Goal: Task Accomplishment & Management: Manage account settings

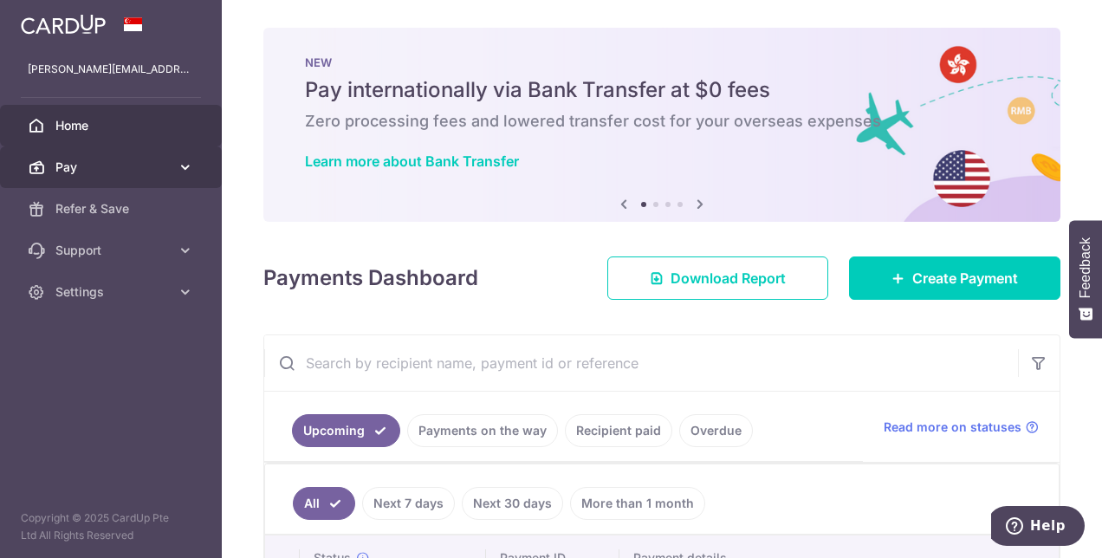
click at [192, 165] on icon at bounding box center [185, 167] width 17 height 17
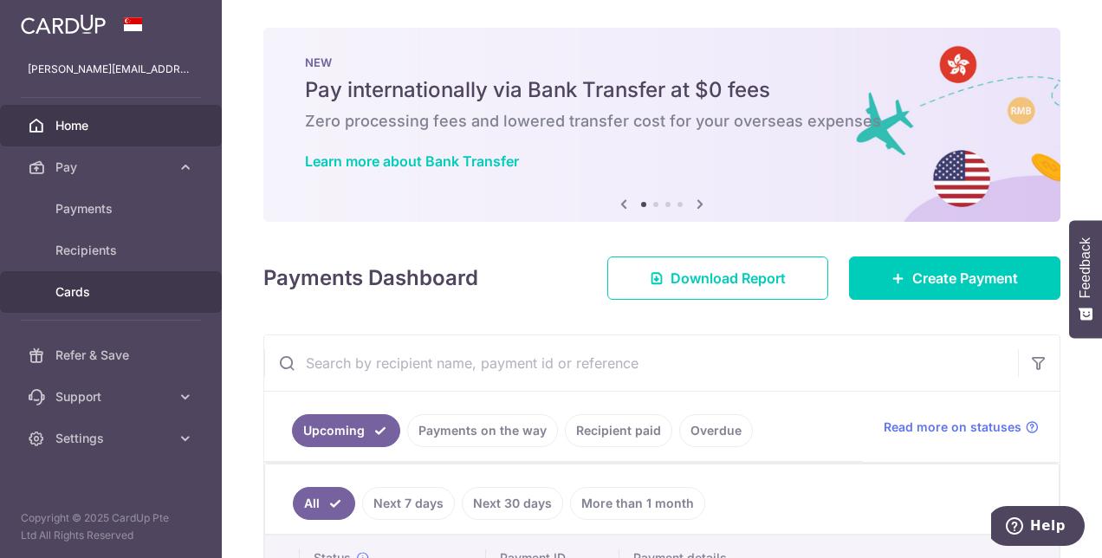
click at [69, 282] on link "Cards" at bounding box center [111, 292] width 222 height 42
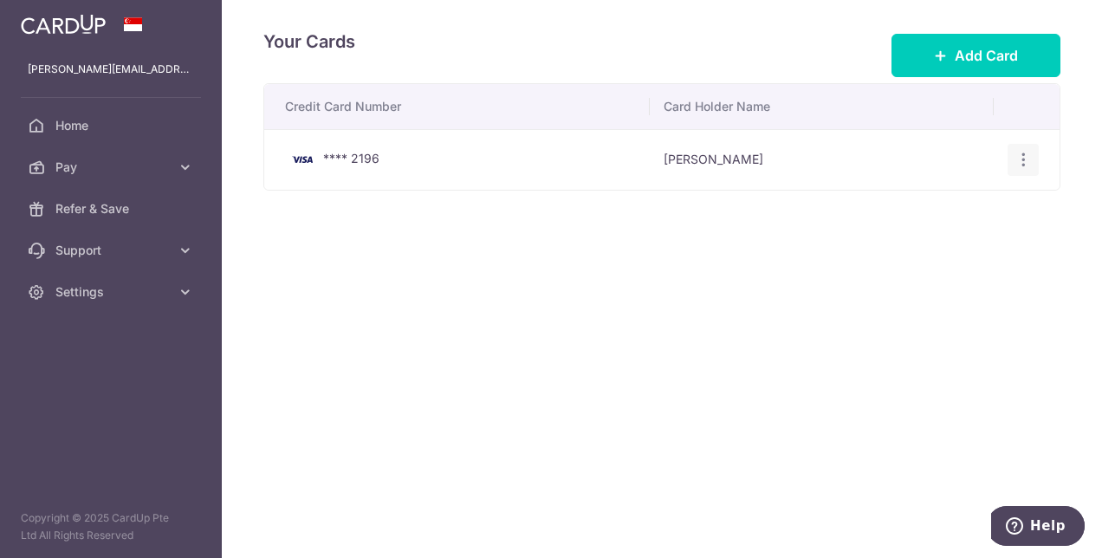
click at [1026, 159] on icon "button" at bounding box center [1024, 160] width 18 height 18
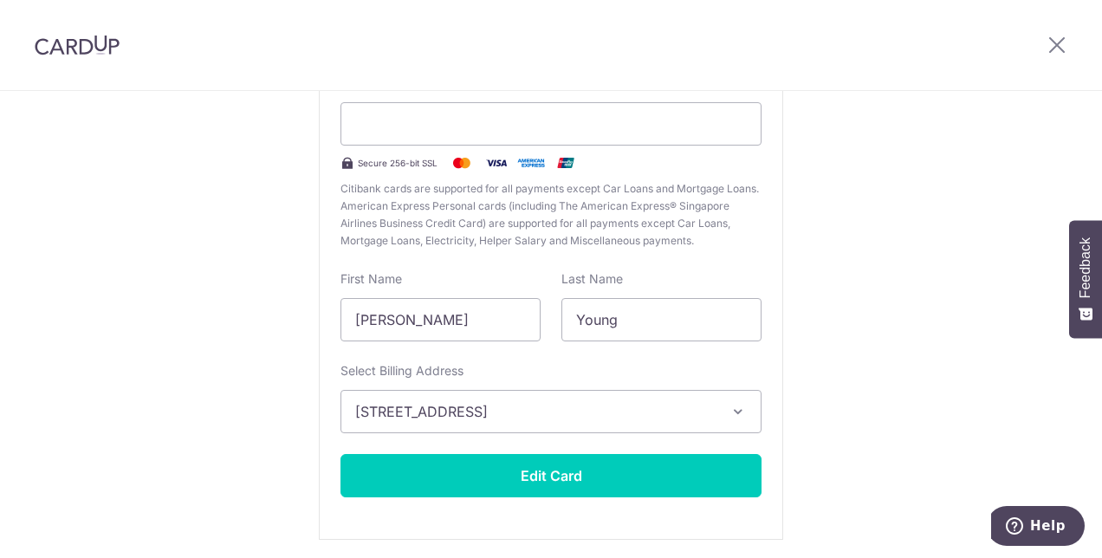
scroll to position [197, 0]
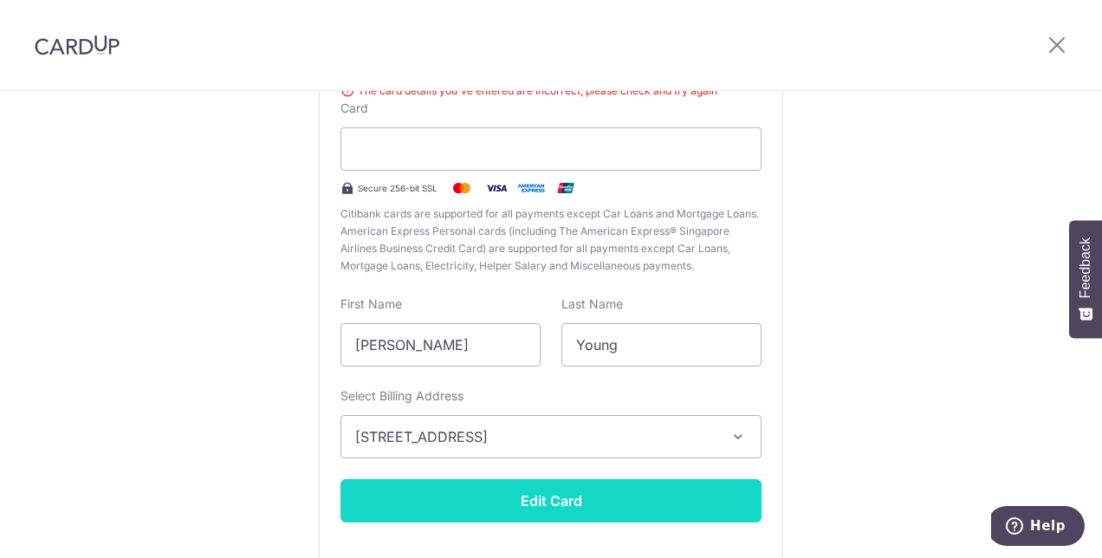
click at [551, 489] on button "Edit Card" at bounding box center [551, 500] width 421 height 43
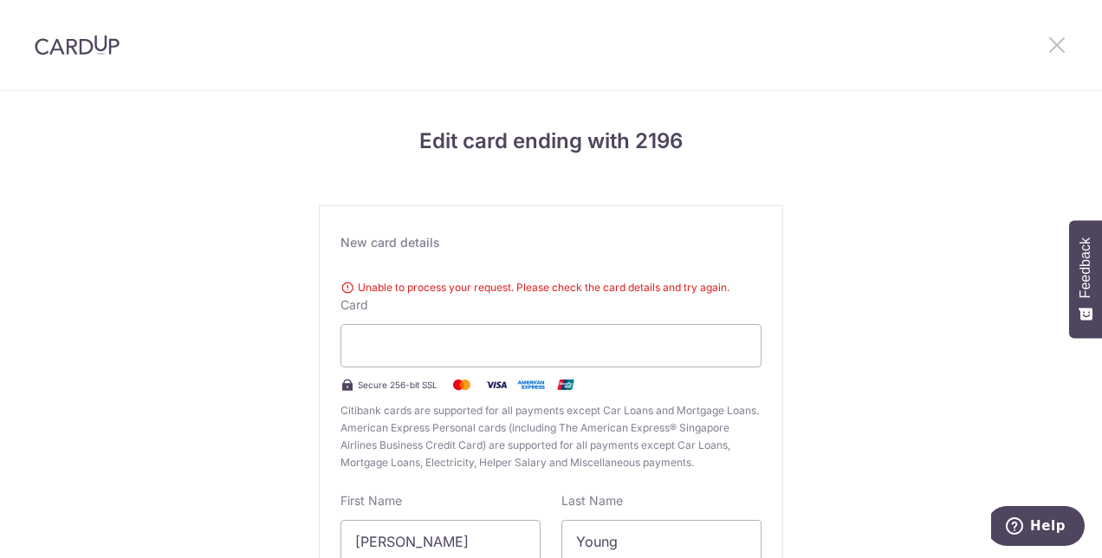
click at [1062, 47] on icon at bounding box center [1057, 45] width 21 height 22
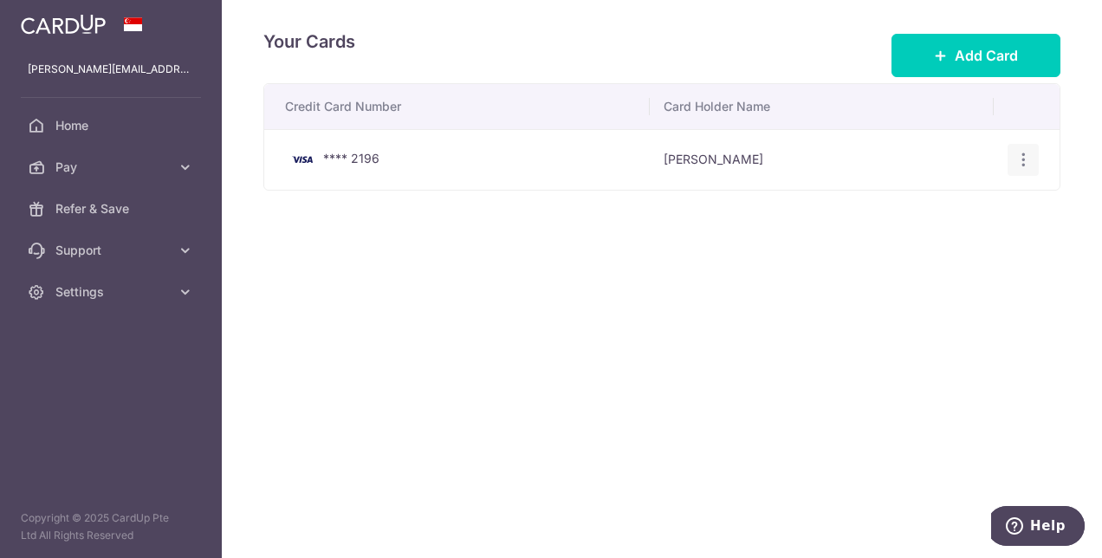
click at [1018, 165] on icon "button" at bounding box center [1024, 160] width 18 height 18
click at [924, 248] on span "Delete" at bounding box center [965, 249] width 118 height 21
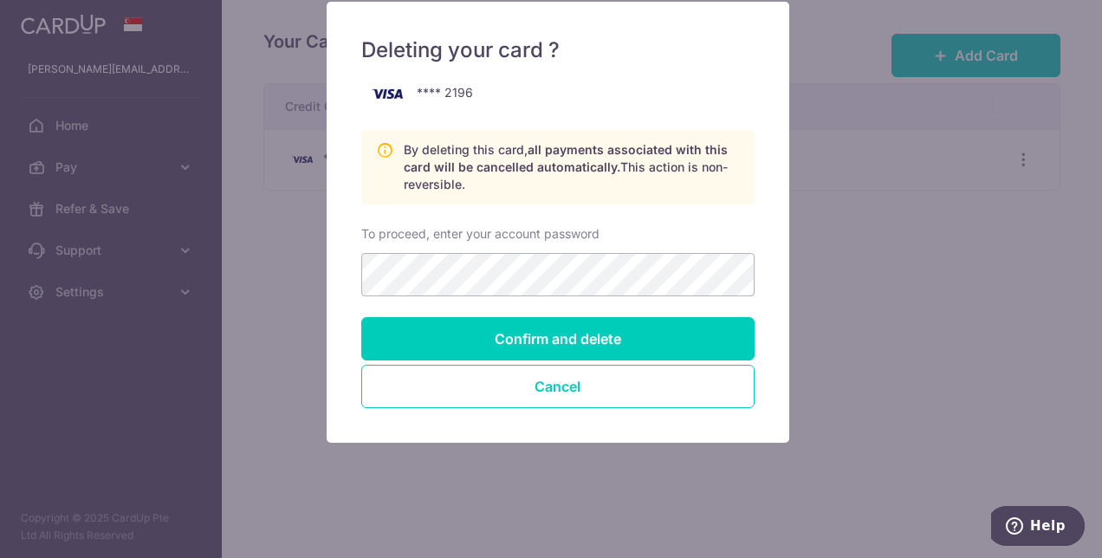
scroll to position [132, 0]
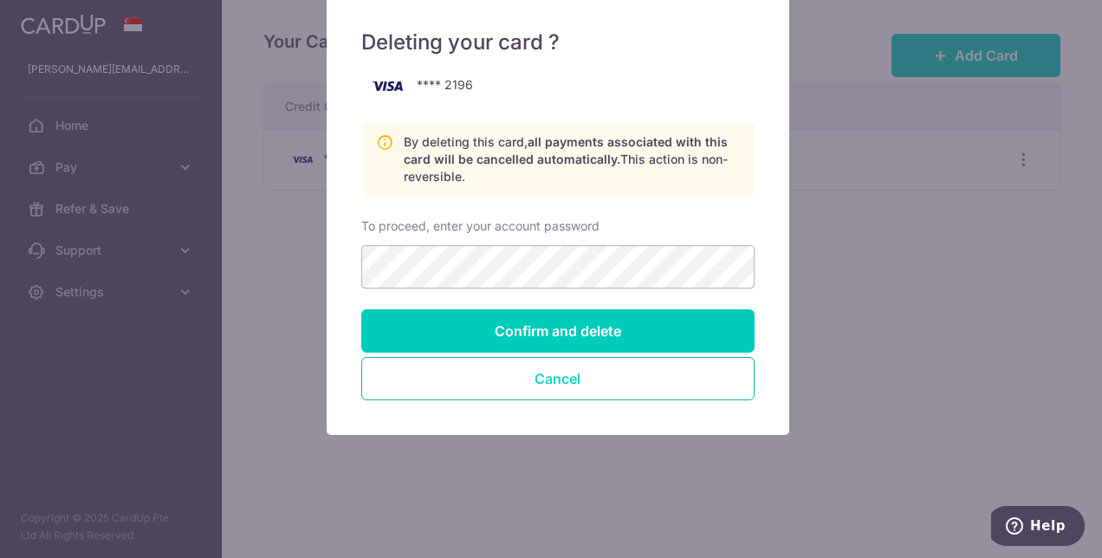
click at [556, 380] on button "Cancel" at bounding box center [557, 378] width 393 height 43
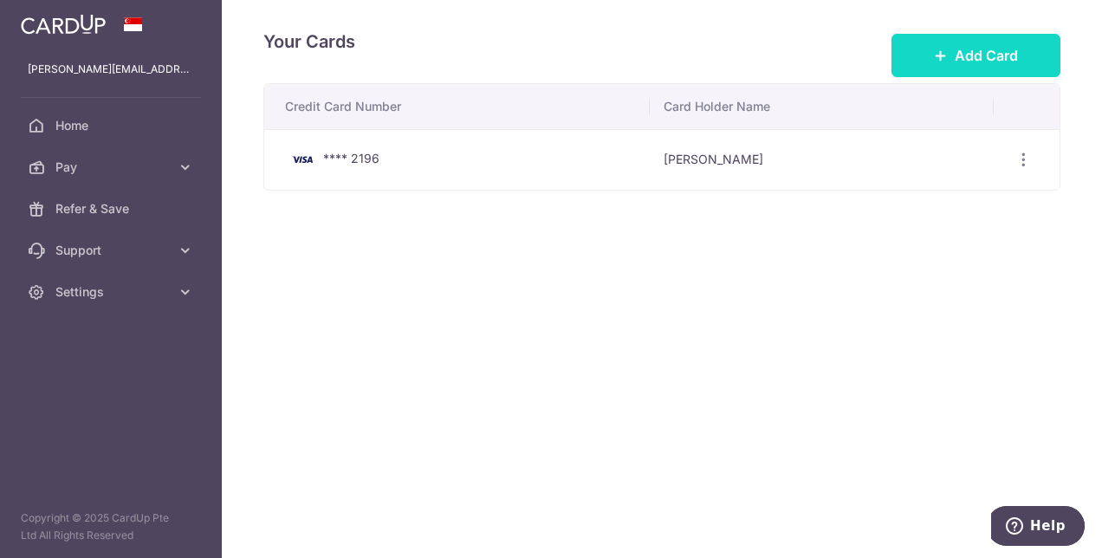
click at [948, 53] on icon at bounding box center [941, 56] width 14 height 14
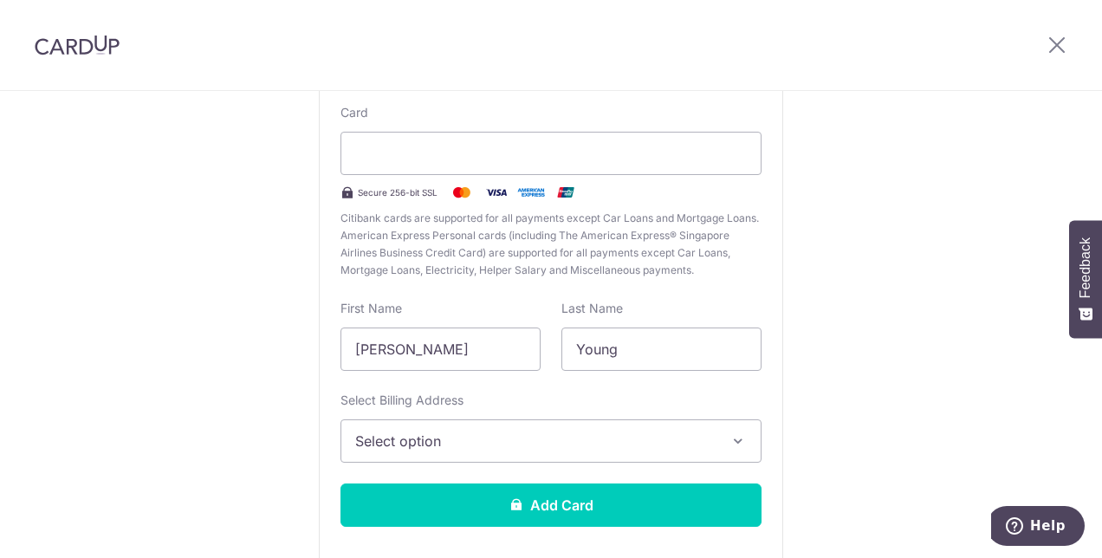
scroll to position [173, 0]
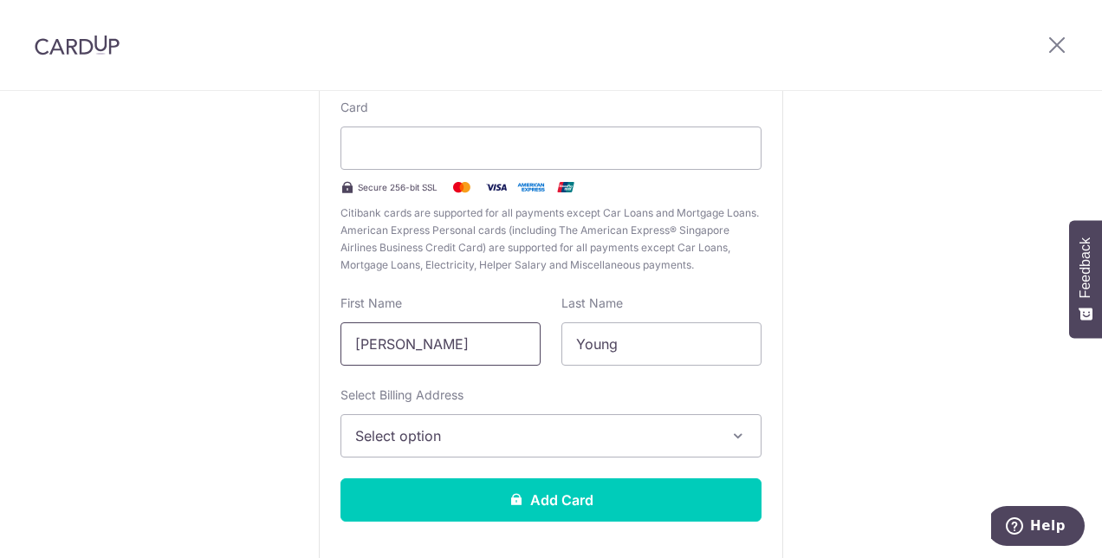
click at [452, 352] on input "[PERSON_NAME]" at bounding box center [441, 343] width 200 height 43
type input "[PERSON_NAME]"
click at [733, 428] on icon "button" at bounding box center [738, 435] width 17 height 17
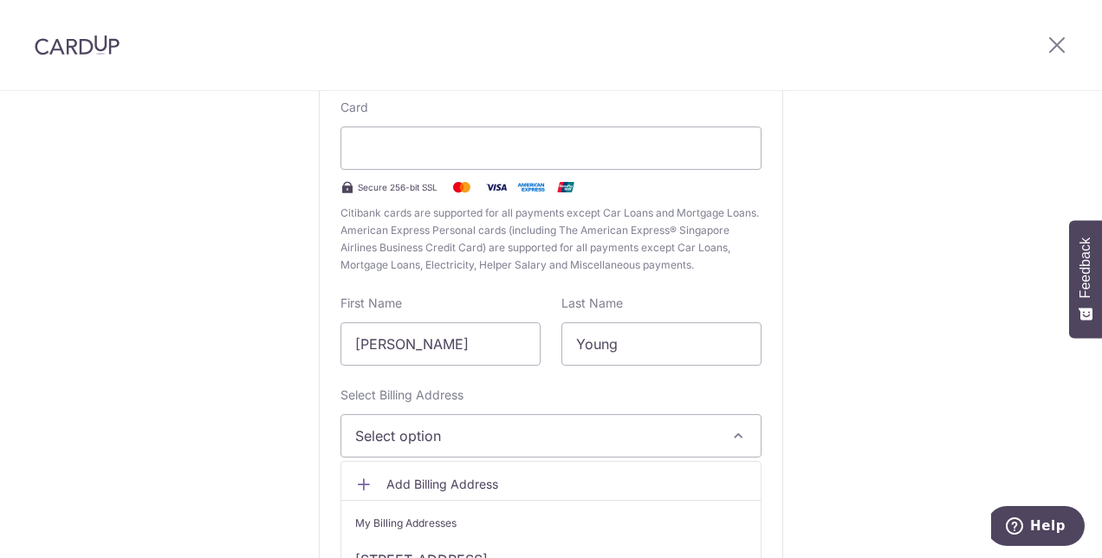
scroll to position [258, 0]
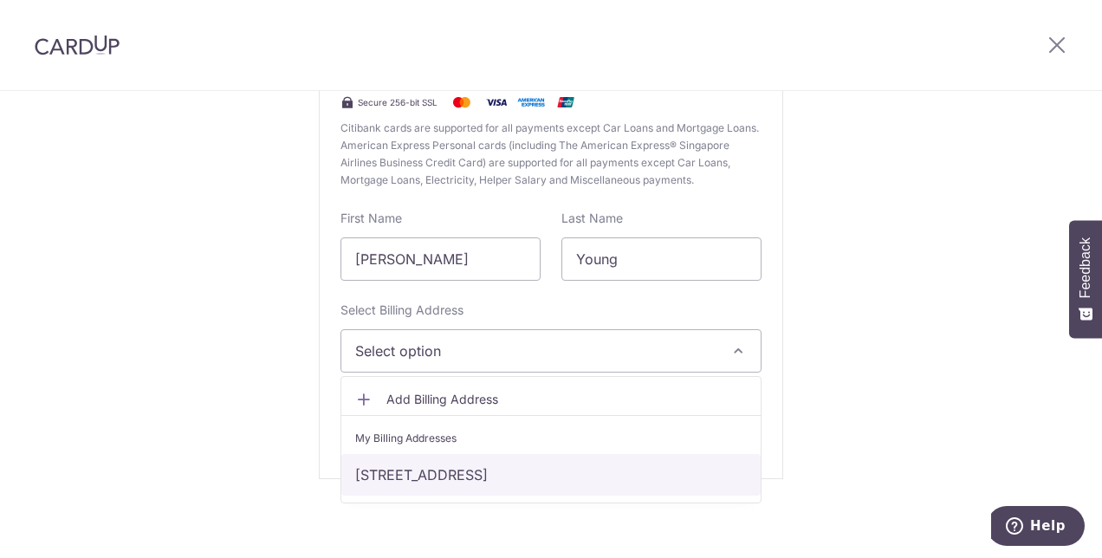
click at [560, 475] on link "52 Chuan Walk, La Quinta Park, Singapore, Singapore-558457" at bounding box center [550, 475] width 419 height 42
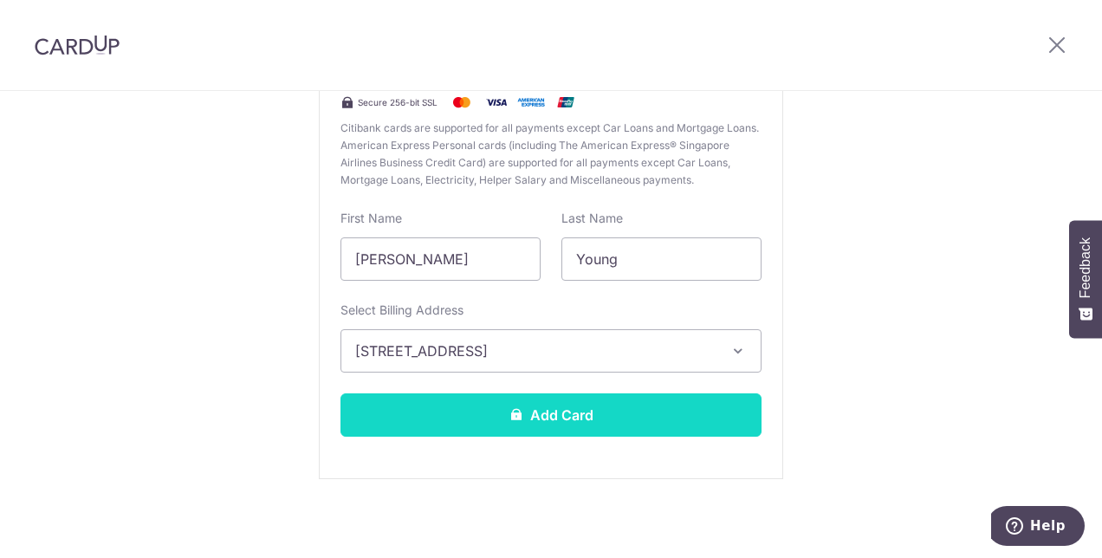
click at [536, 412] on button "Add Card" at bounding box center [551, 414] width 421 height 43
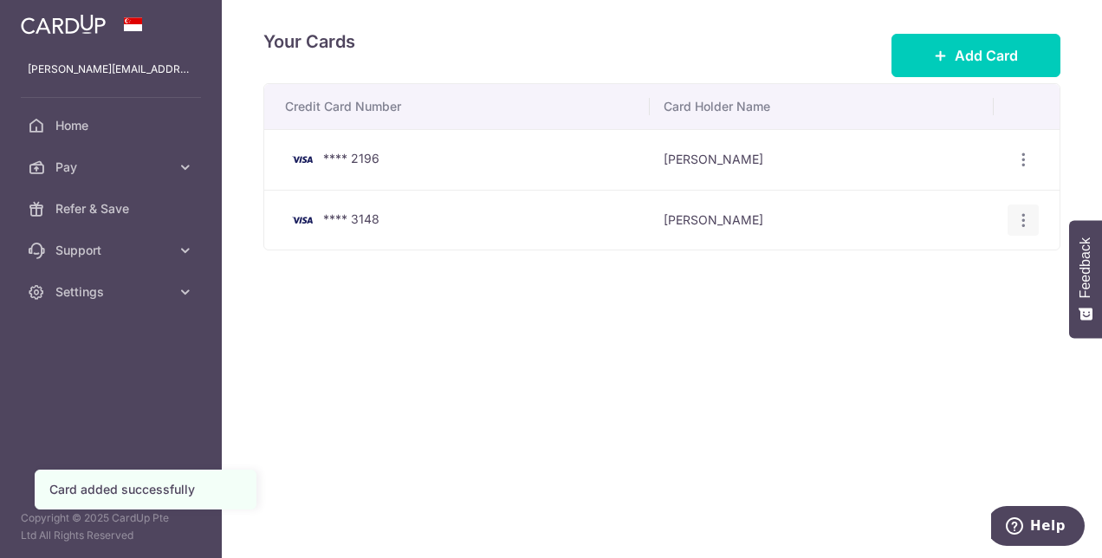
click at [1020, 220] on icon "button" at bounding box center [1024, 220] width 18 height 18
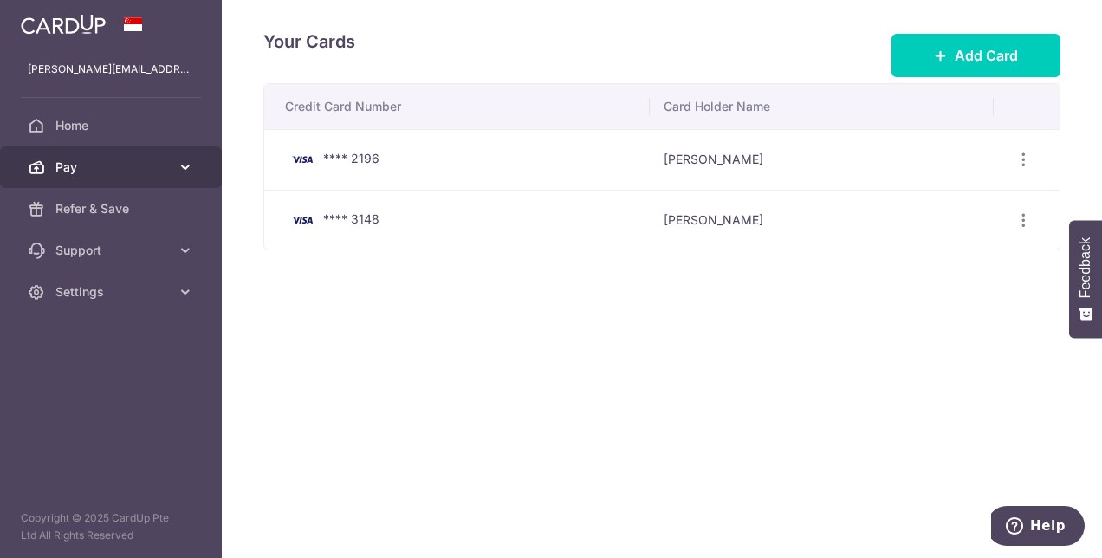
click at [189, 163] on icon at bounding box center [185, 167] width 17 height 17
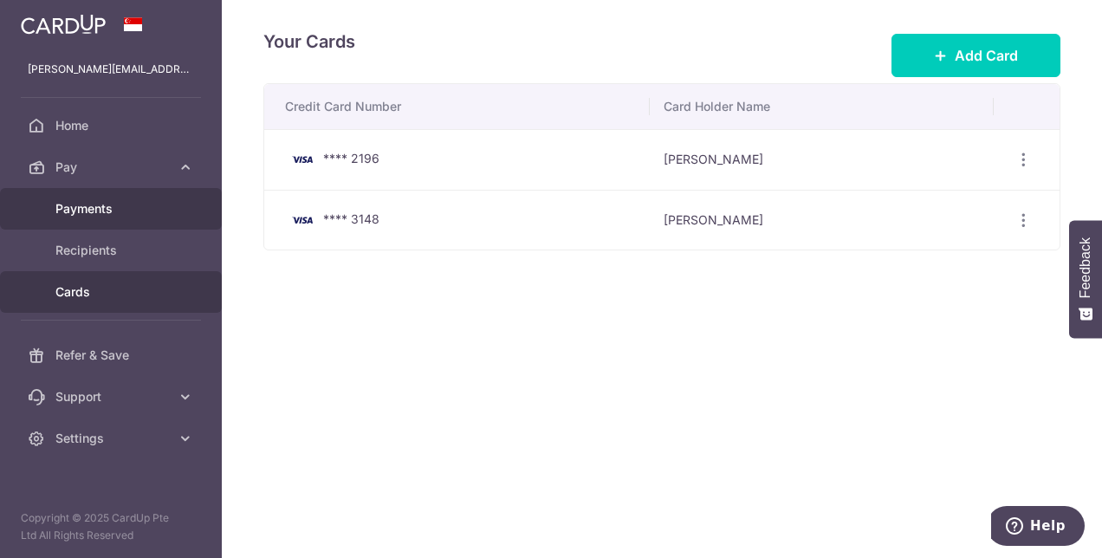
click at [109, 205] on span "Payments" at bounding box center [112, 208] width 114 height 17
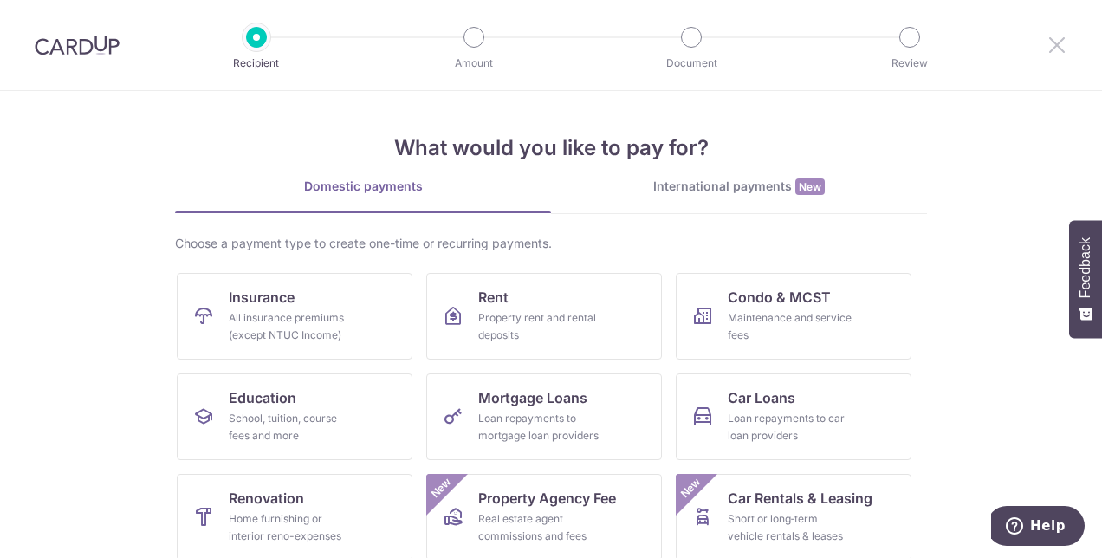
click at [1057, 47] on icon at bounding box center [1057, 45] width 21 height 22
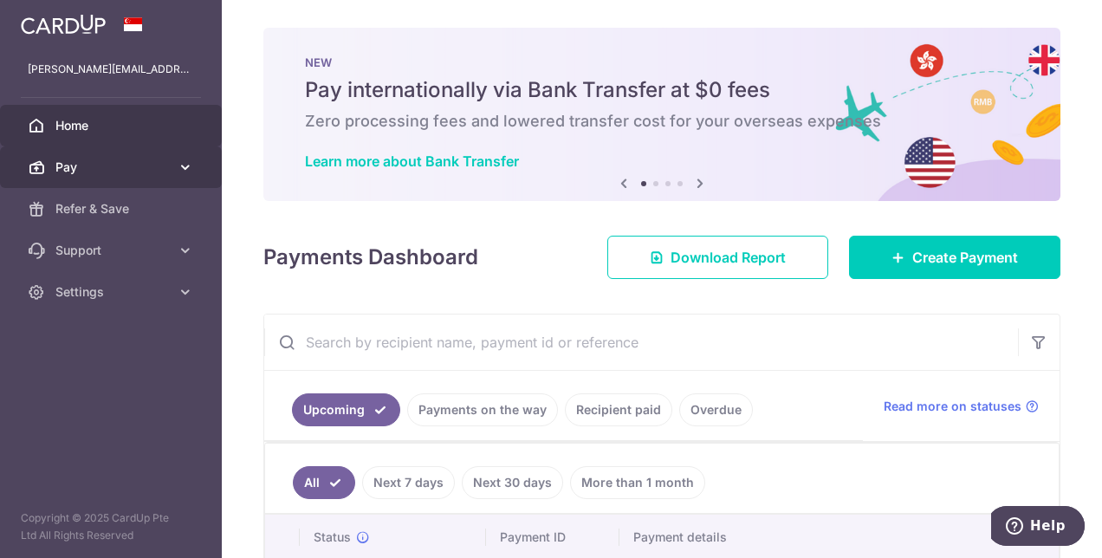
click at [180, 165] on icon at bounding box center [185, 167] width 17 height 17
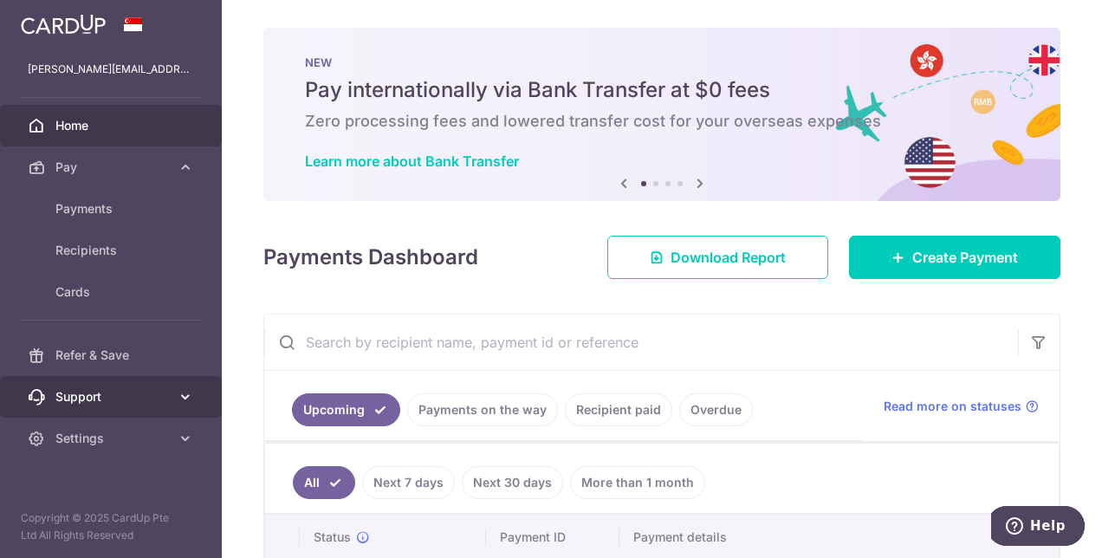
click at [185, 391] on icon at bounding box center [185, 396] width 17 height 17
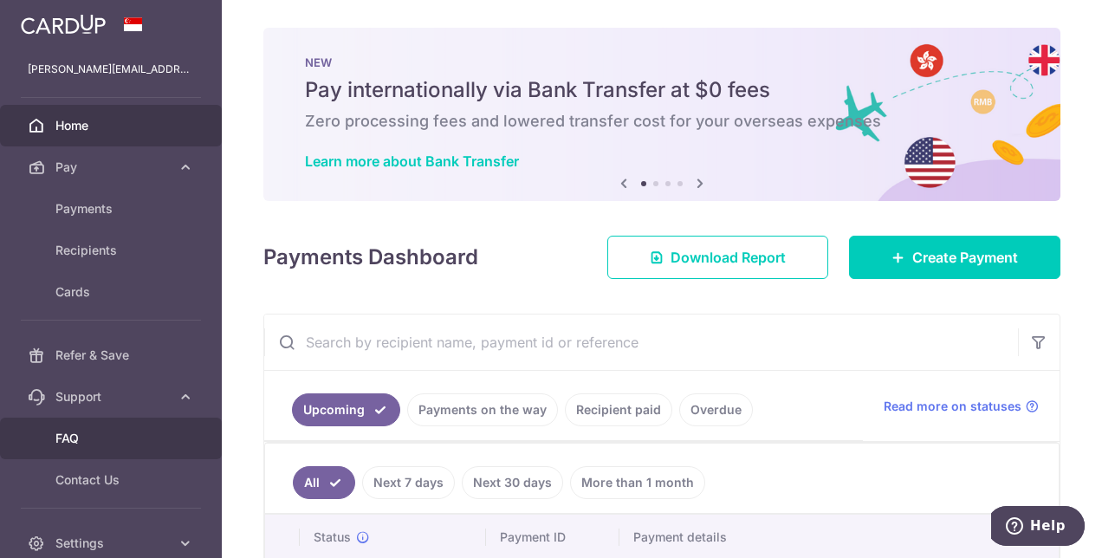
click at [80, 438] on span "FAQ" at bounding box center [112, 438] width 114 height 17
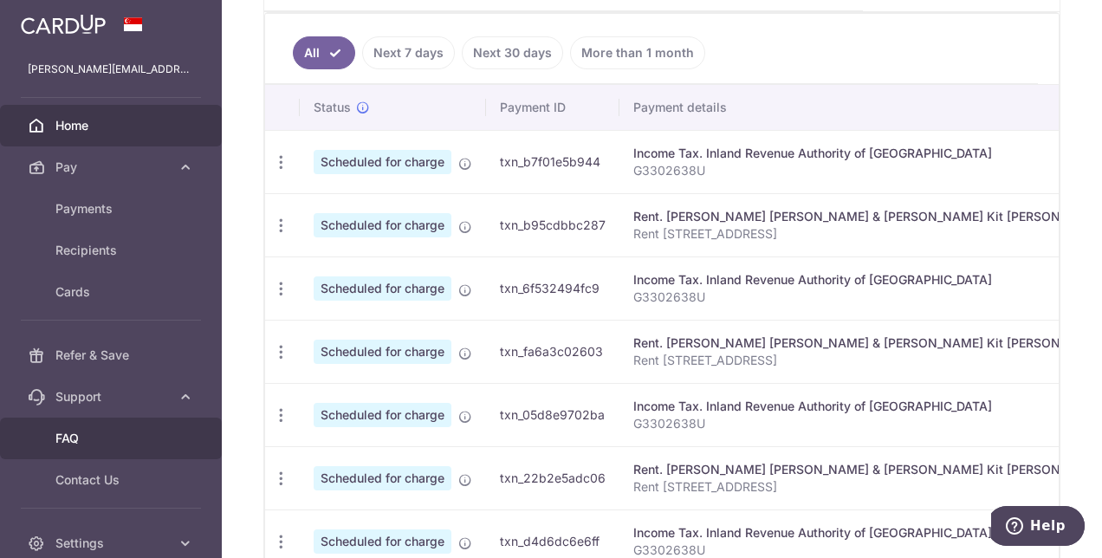
scroll to position [433, 0]
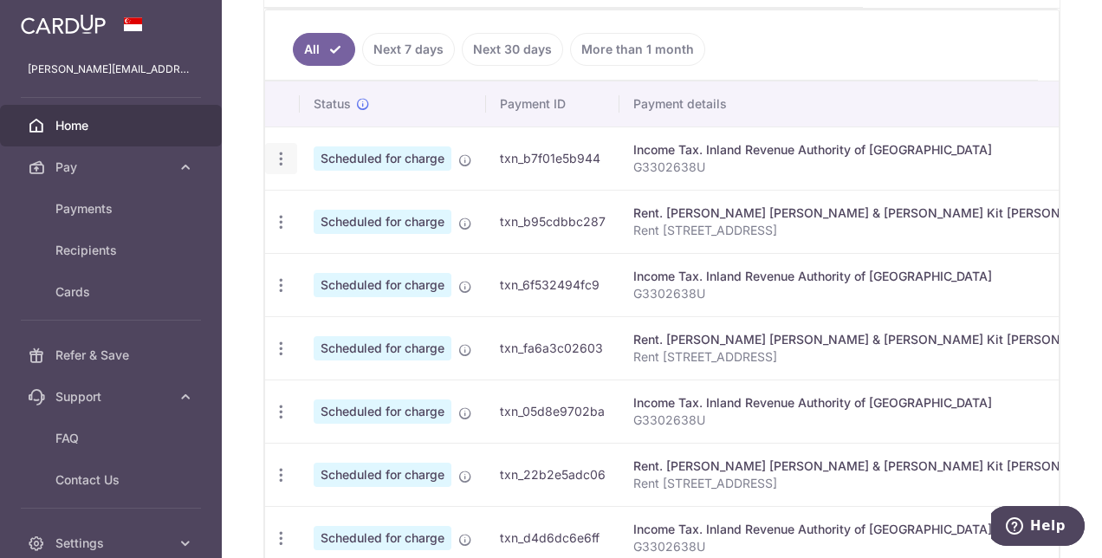
click at [279, 155] on icon "button" at bounding box center [281, 159] width 18 height 18
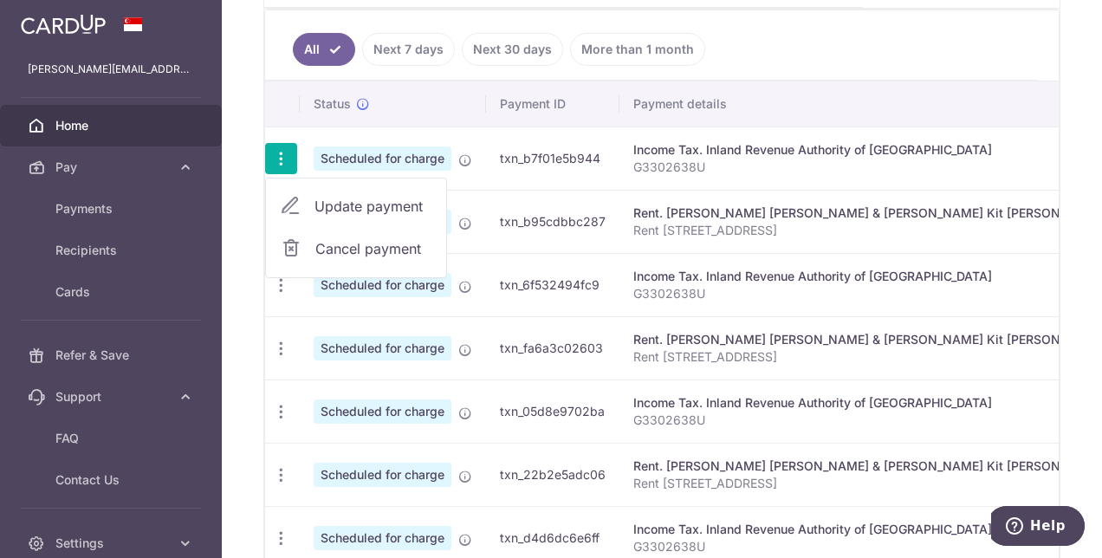
click at [349, 198] on span "Update payment" at bounding box center [374, 206] width 118 height 21
radio input "true"
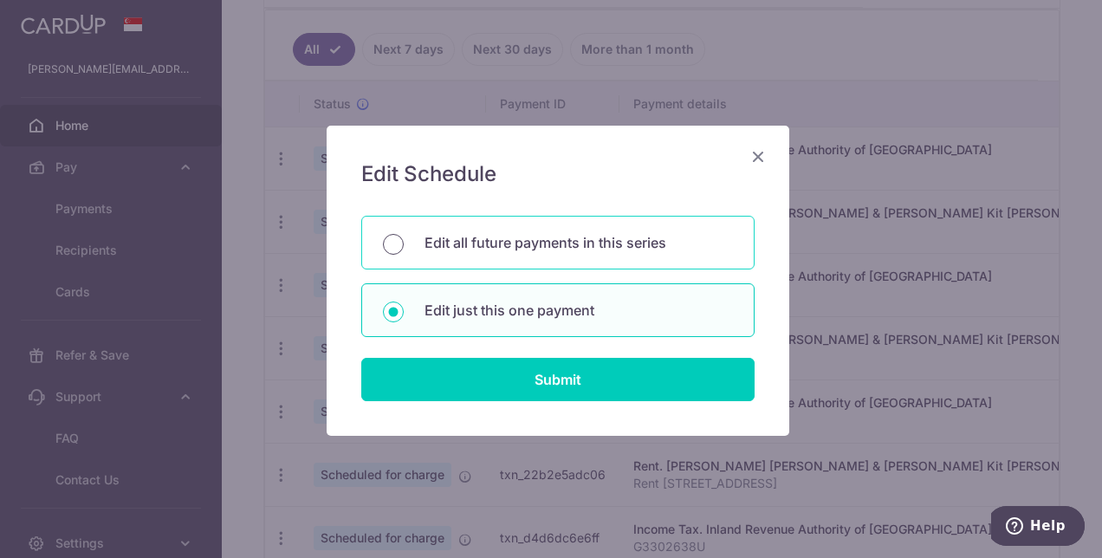
click at [383, 246] on input "Edit all future payments in this series" at bounding box center [393, 244] width 21 height 21
radio input "true"
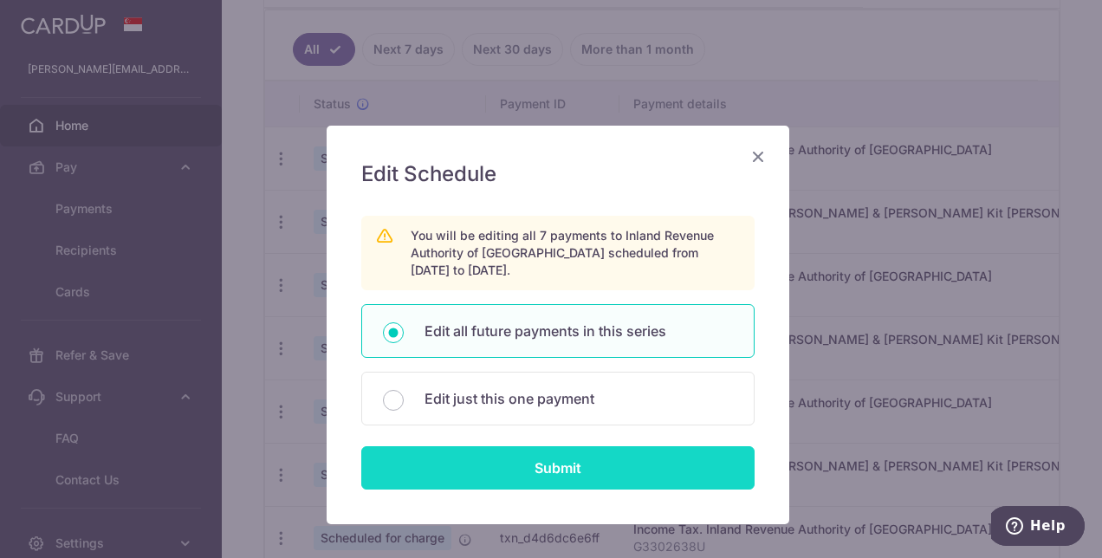
click at [555, 468] on input "Submit" at bounding box center [557, 467] width 393 height 43
radio input "true"
type input "8,533.19"
type input "G3302638U"
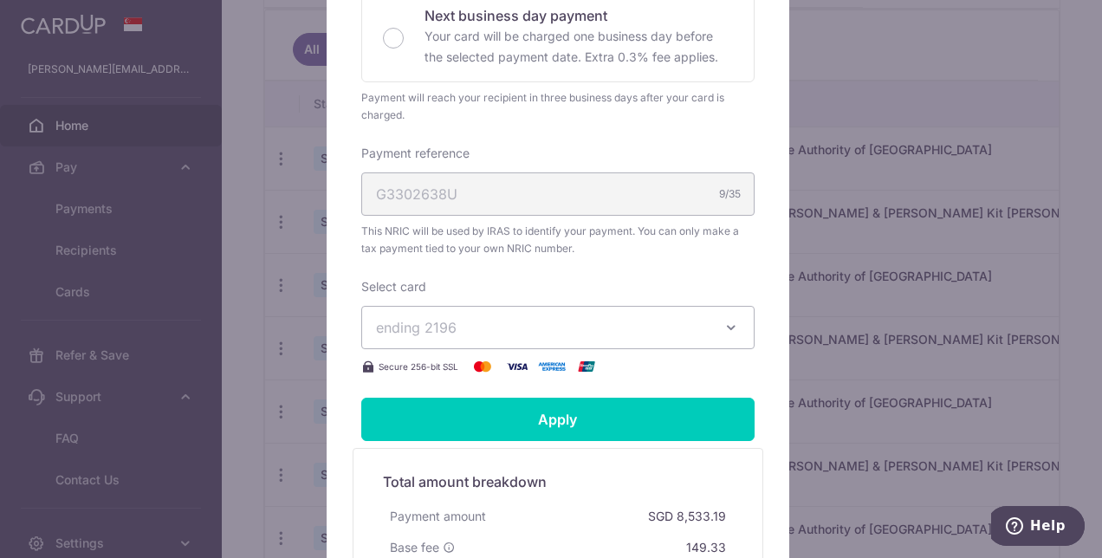
scroll to position [520, 0]
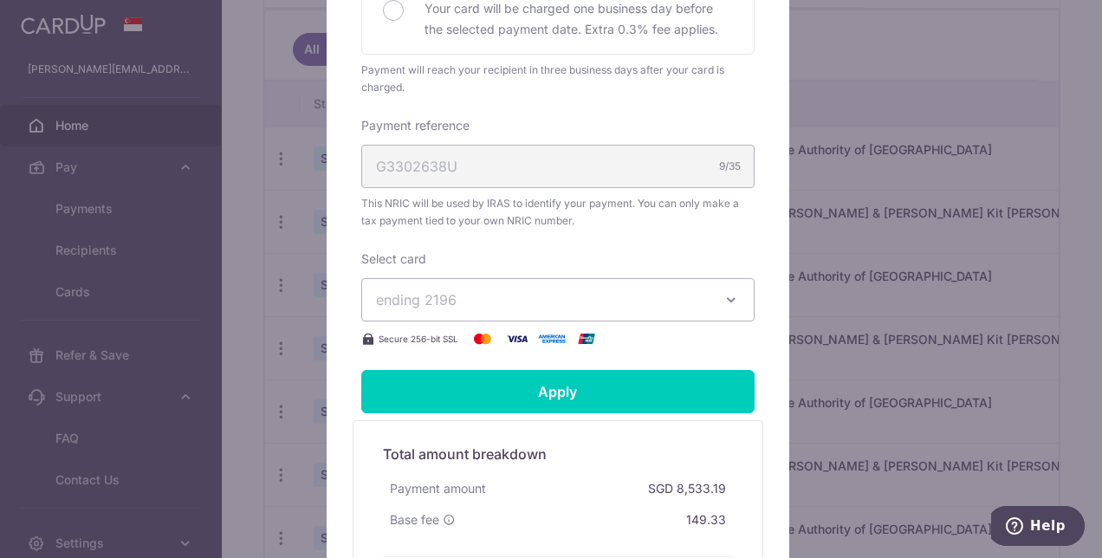
click at [724, 296] on icon "button" at bounding box center [731, 299] width 17 height 17
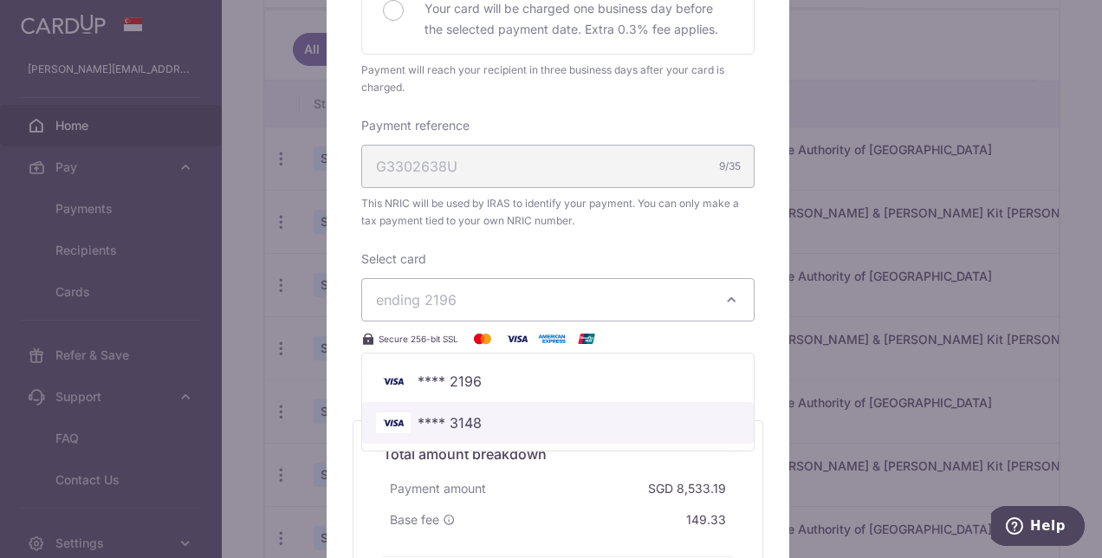
click at [459, 418] on span "**** 3148" at bounding box center [450, 422] width 64 height 21
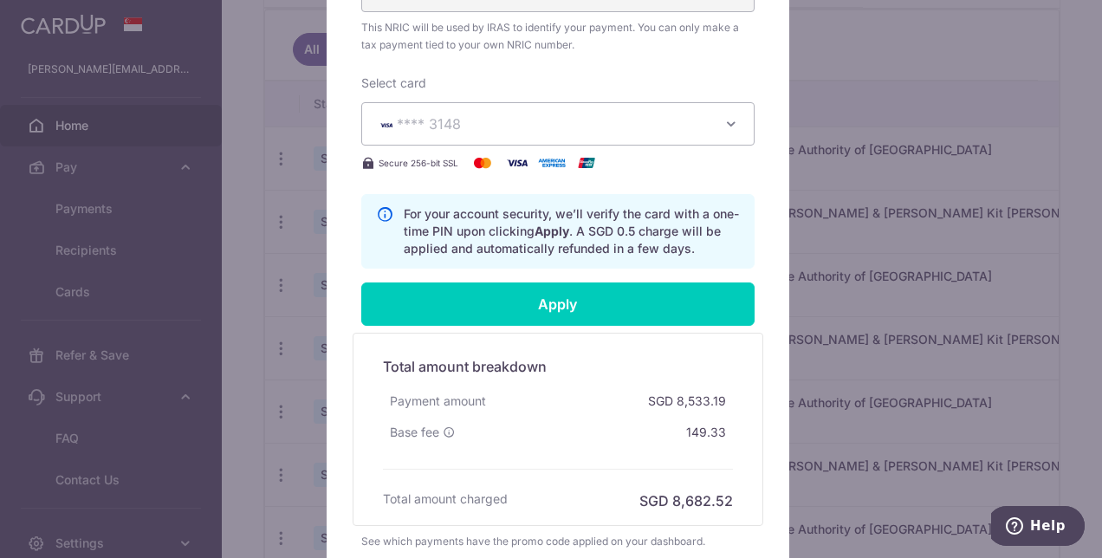
scroll to position [584, 0]
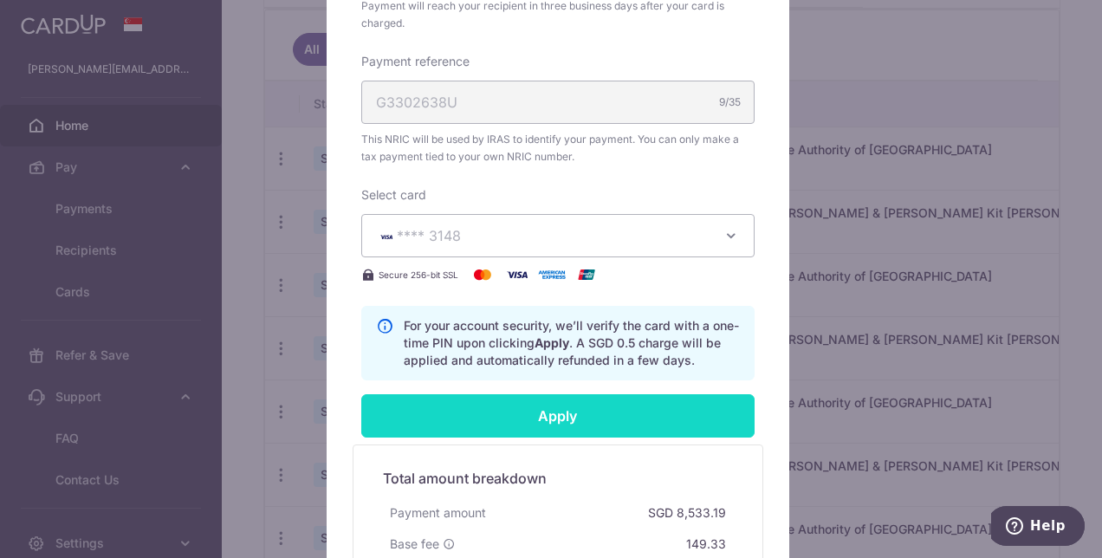
click at [548, 412] on input "Apply" at bounding box center [557, 415] width 393 height 43
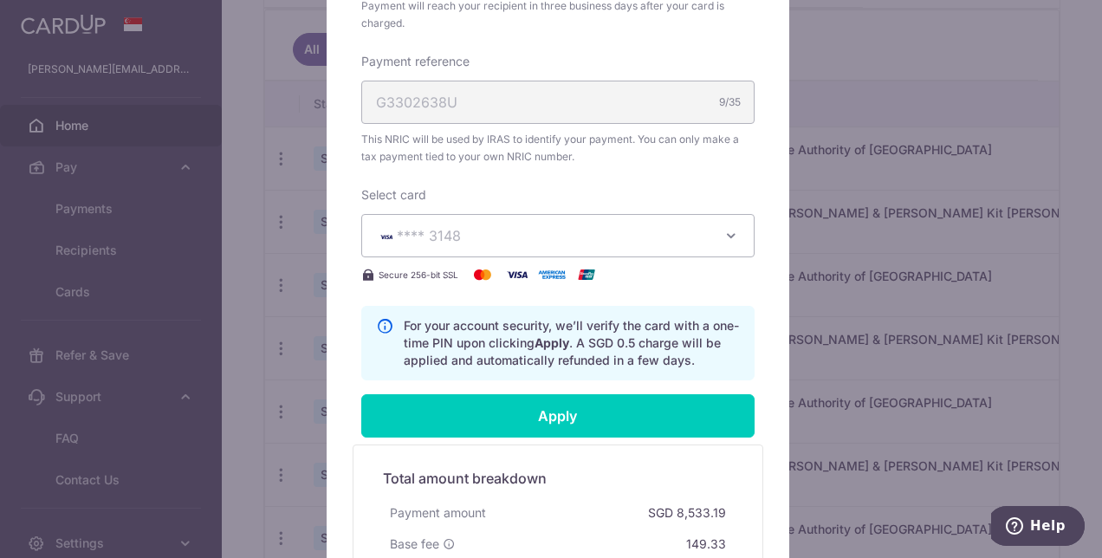
type input "Successfully Applied"
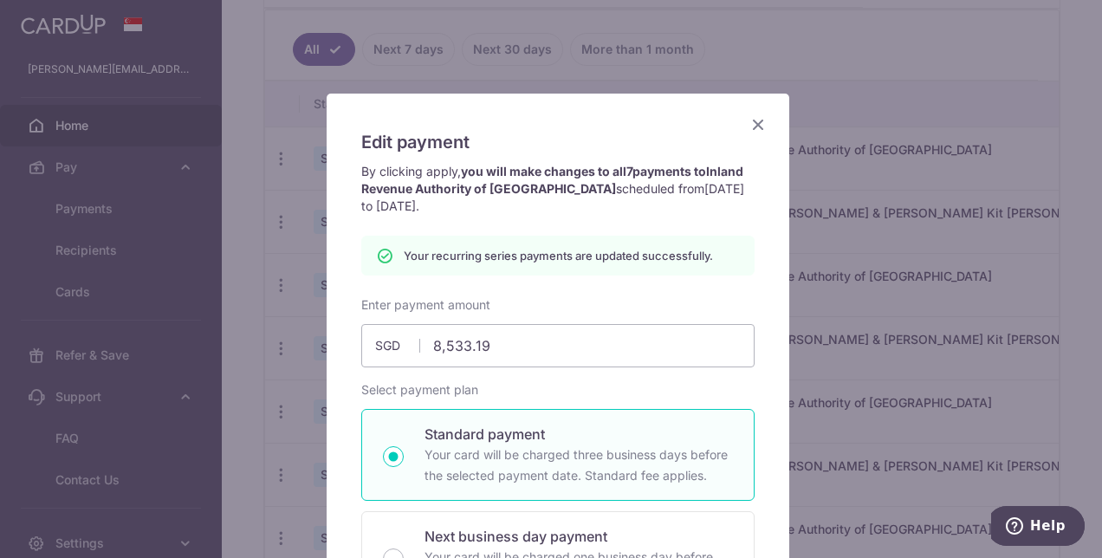
scroll to position [0, 0]
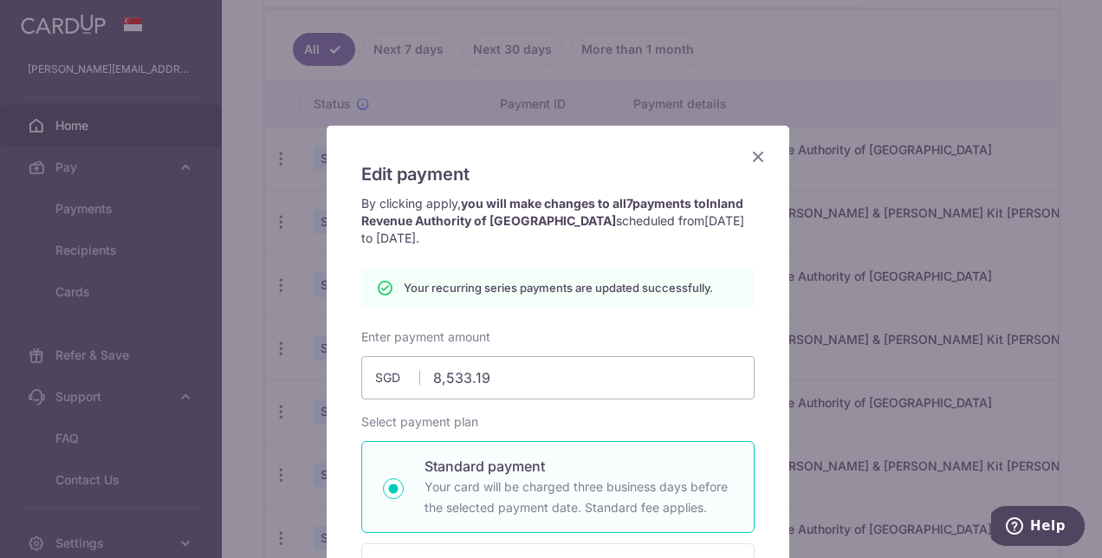
click at [750, 154] on icon "Close" at bounding box center [758, 157] width 21 height 22
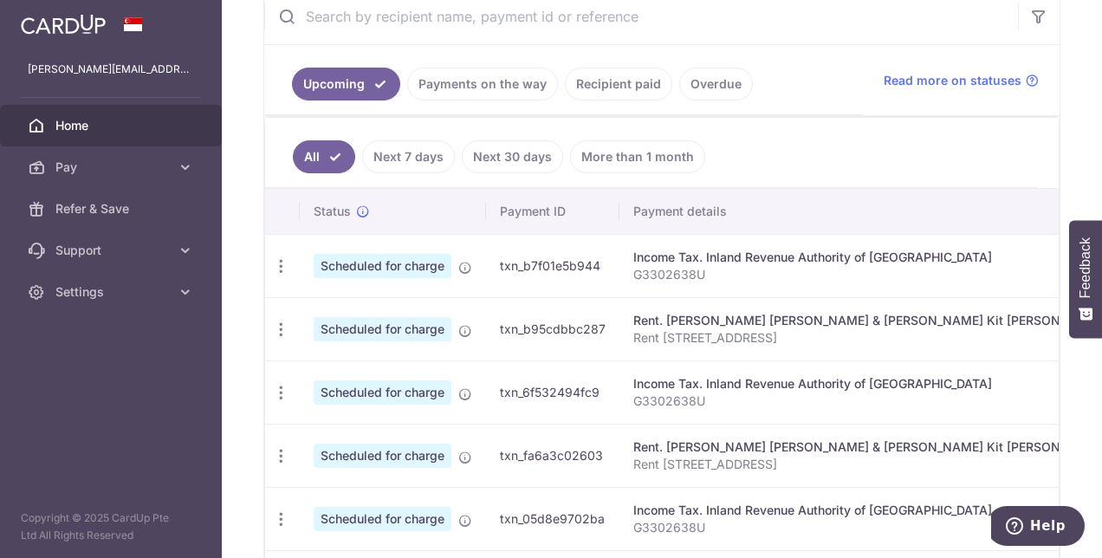
scroll to position [433, 0]
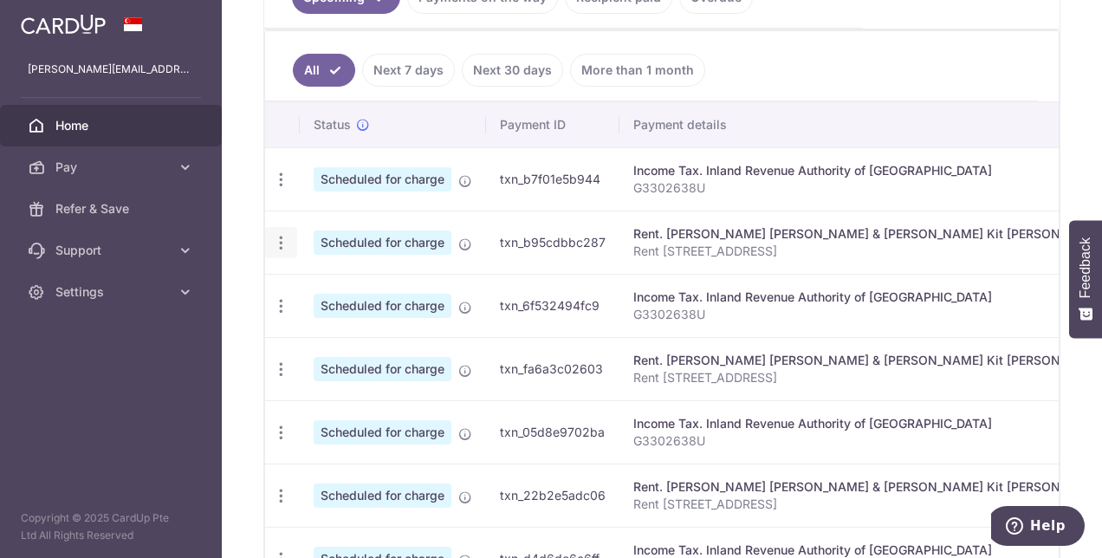
click at [270, 239] on div "Update payment Cancel payment" at bounding box center [281, 243] width 32 height 32
click at [283, 237] on icon "button" at bounding box center [281, 243] width 18 height 18
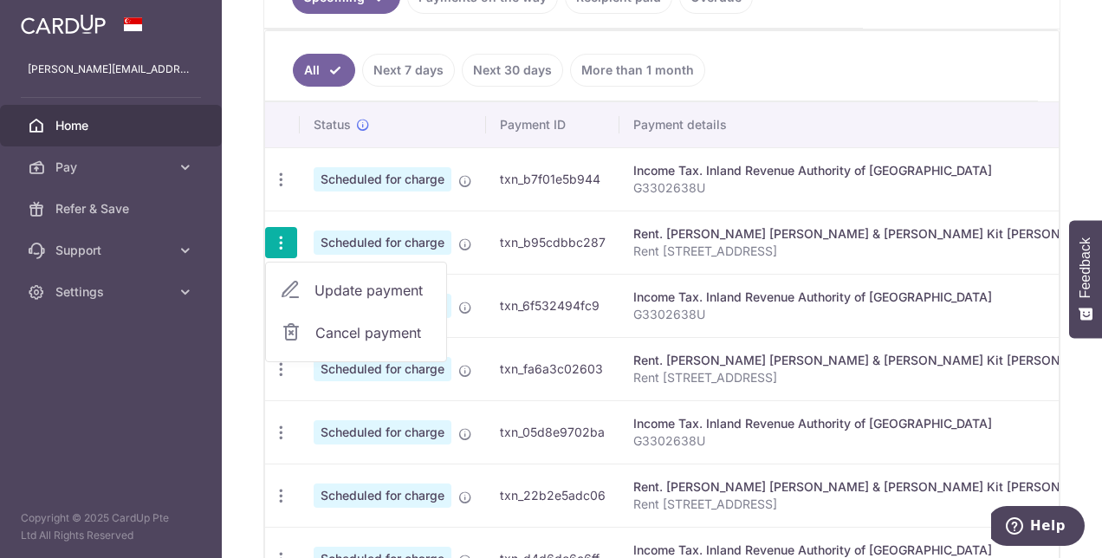
click at [366, 286] on span "Update payment" at bounding box center [374, 290] width 118 height 21
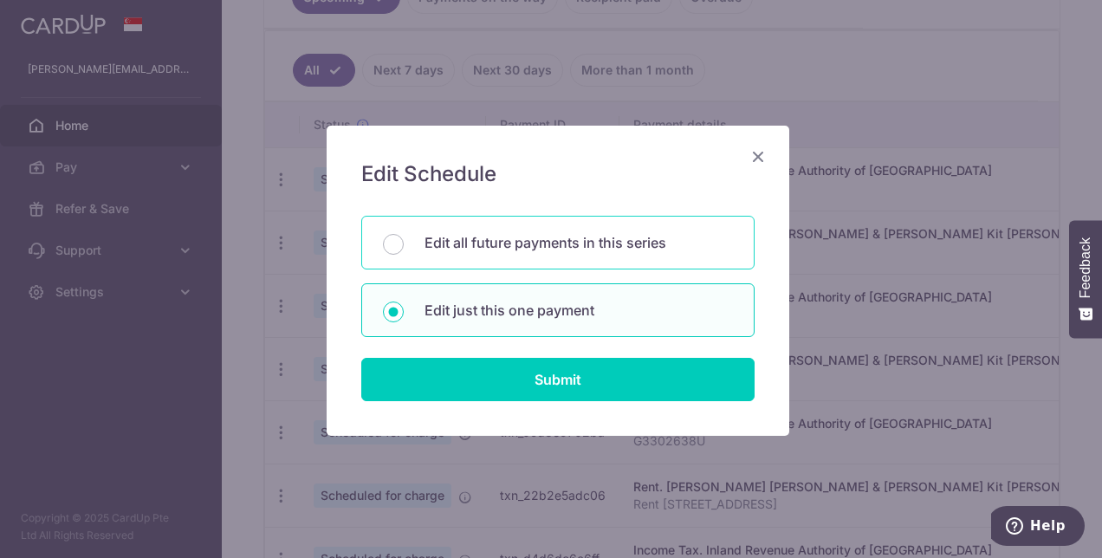
click at [516, 253] on div "Edit all future payments in this series" at bounding box center [557, 243] width 393 height 54
radio input "true"
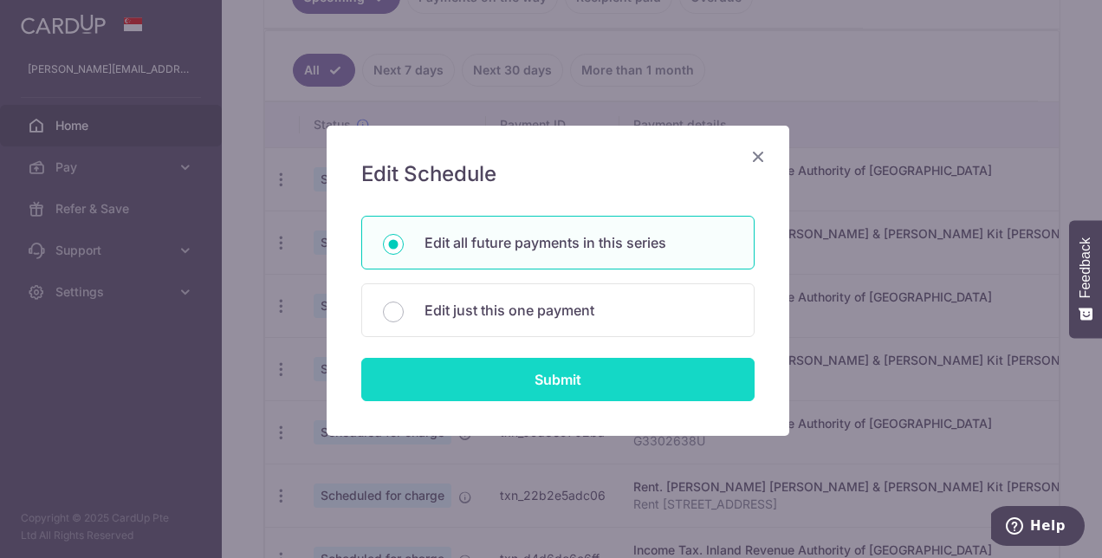
click at [551, 378] on input "Submit" at bounding box center [557, 379] width 393 height 43
radio input "true"
type input "10,500.00"
type input "Rent [STREET_ADDRESS]"
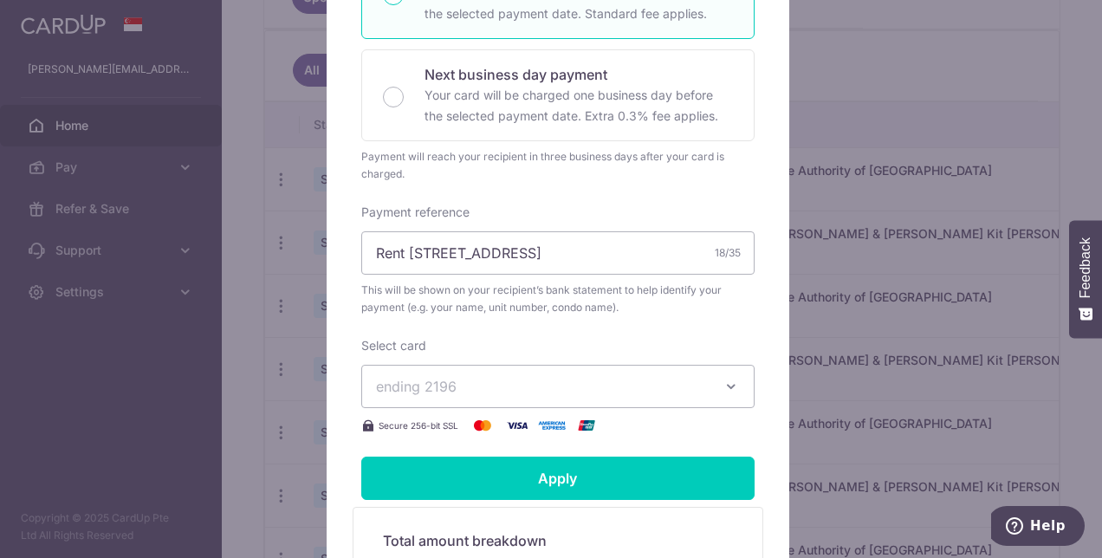
click at [711, 383] on button "ending 2196" at bounding box center [557, 386] width 393 height 43
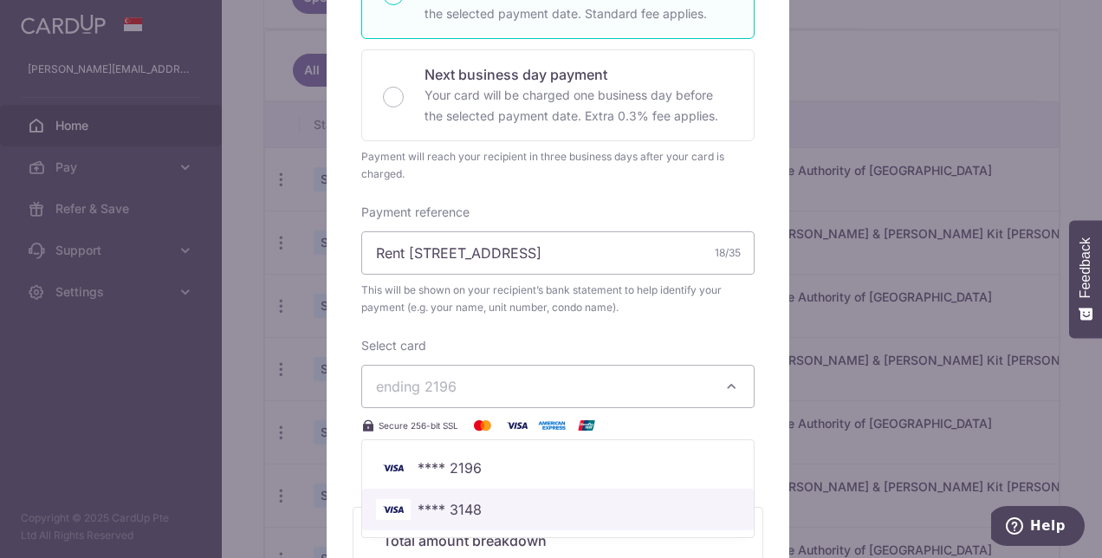
click at [495, 506] on span "**** 3148" at bounding box center [558, 509] width 364 height 21
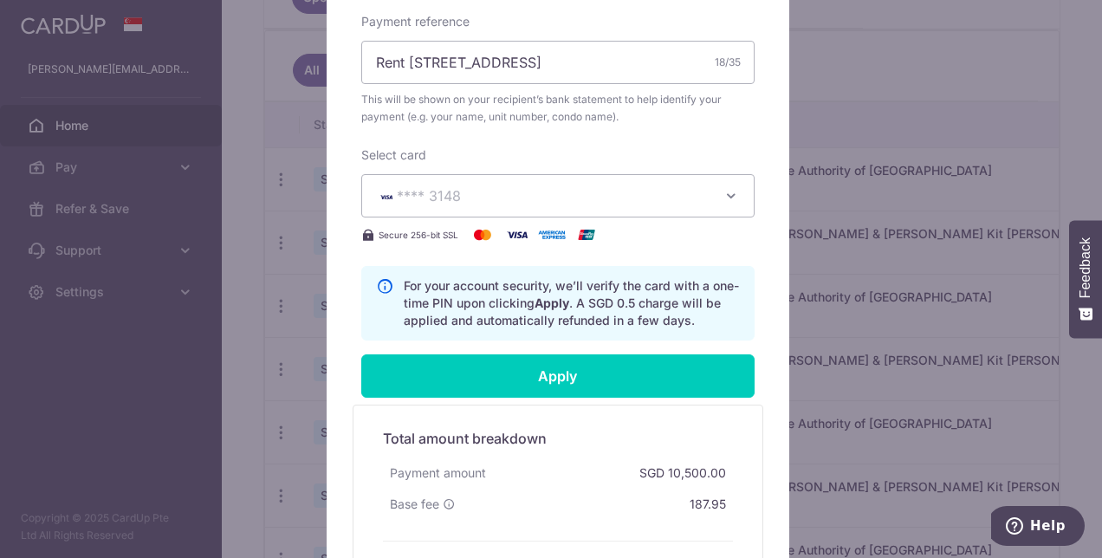
scroll to position [662, 0]
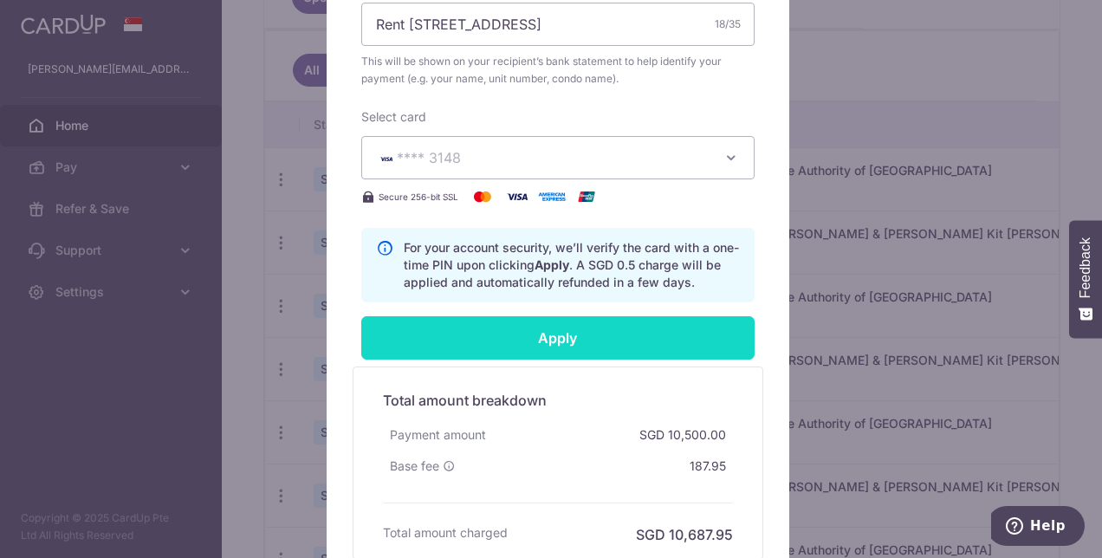
click at [551, 331] on input "Apply" at bounding box center [557, 337] width 393 height 43
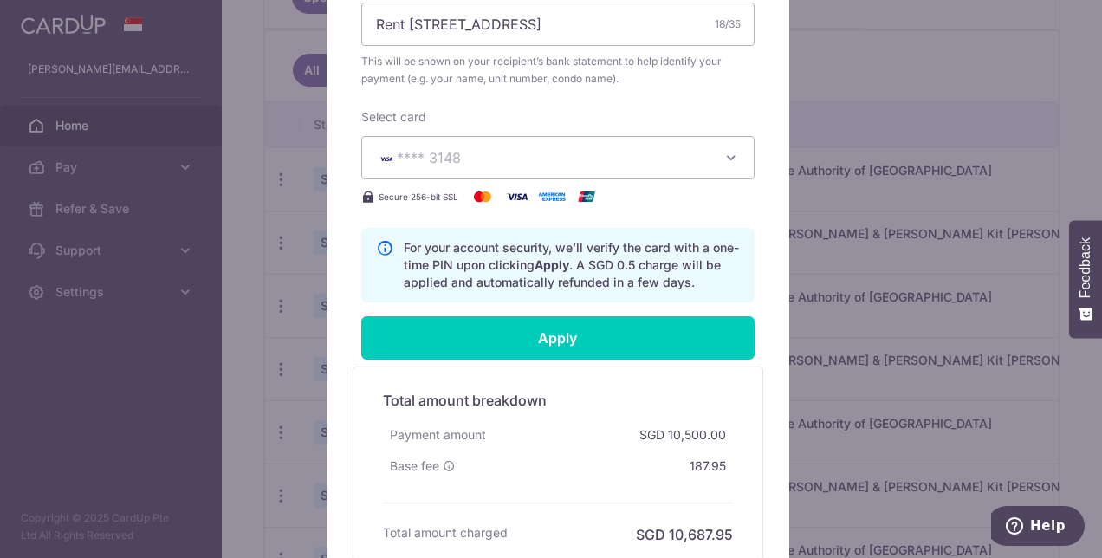
type input "Successfully Applied"
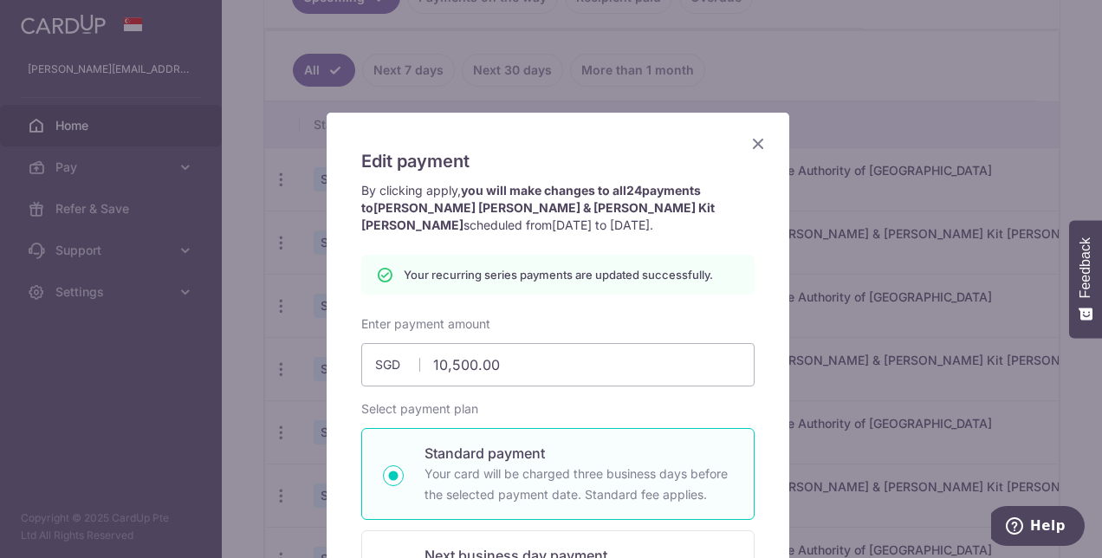
scroll to position [0, 0]
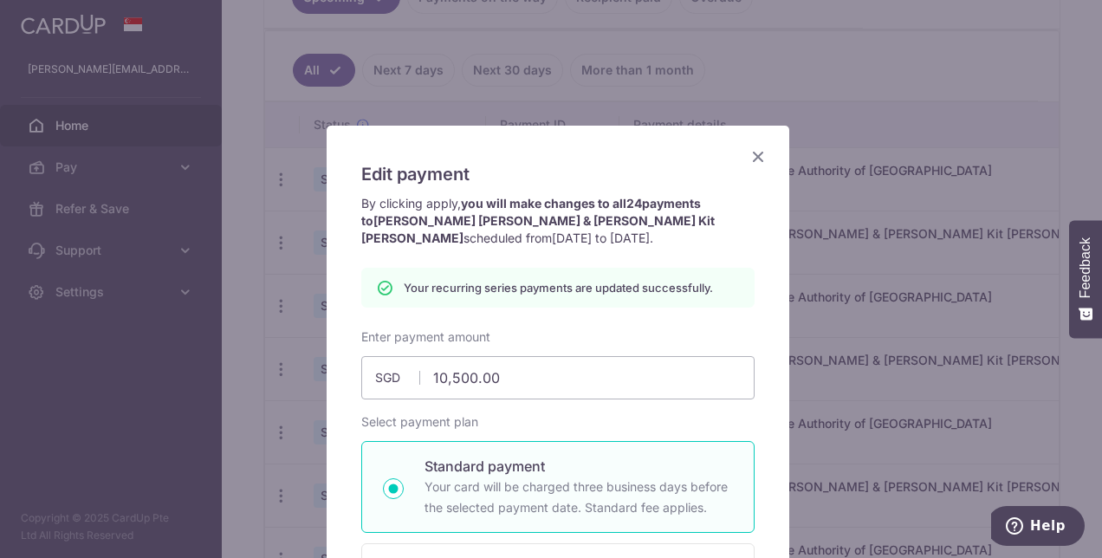
click at [755, 158] on icon "Close" at bounding box center [758, 157] width 21 height 22
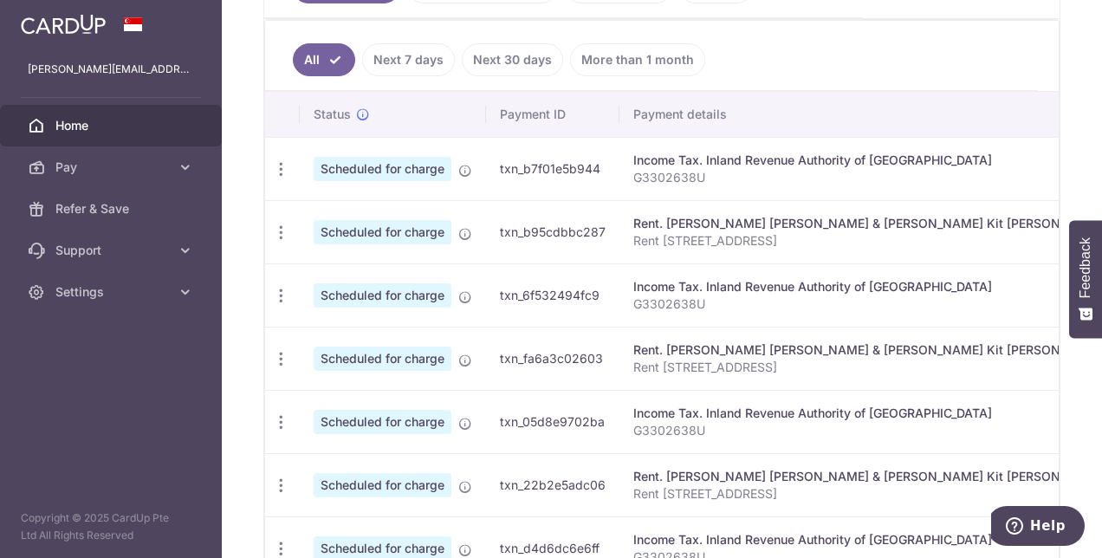
scroll to position [347, 0]
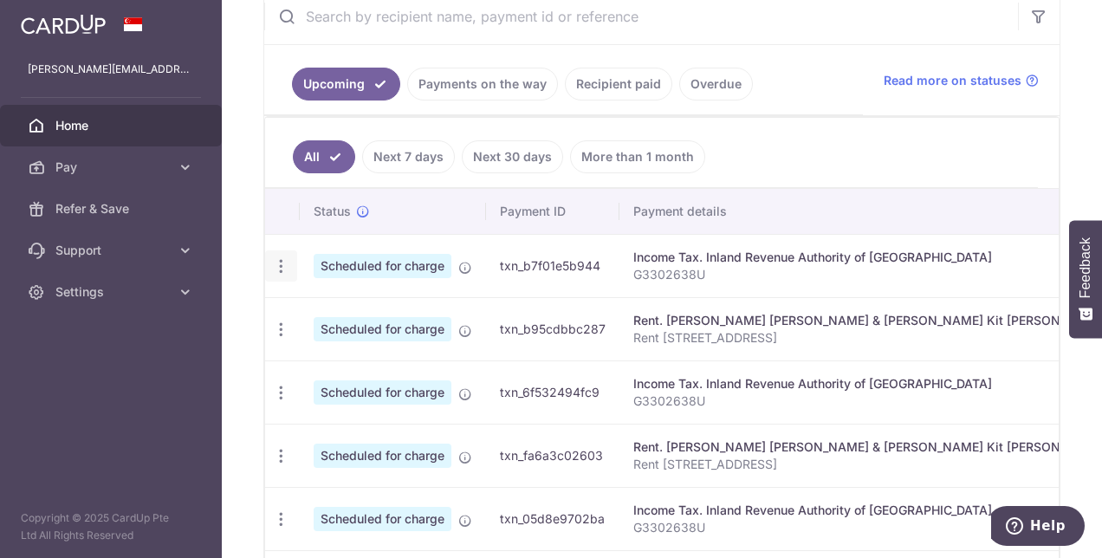
click at [282, 262] on icon "button" at bounding box center [281, 266] width 18 height 18
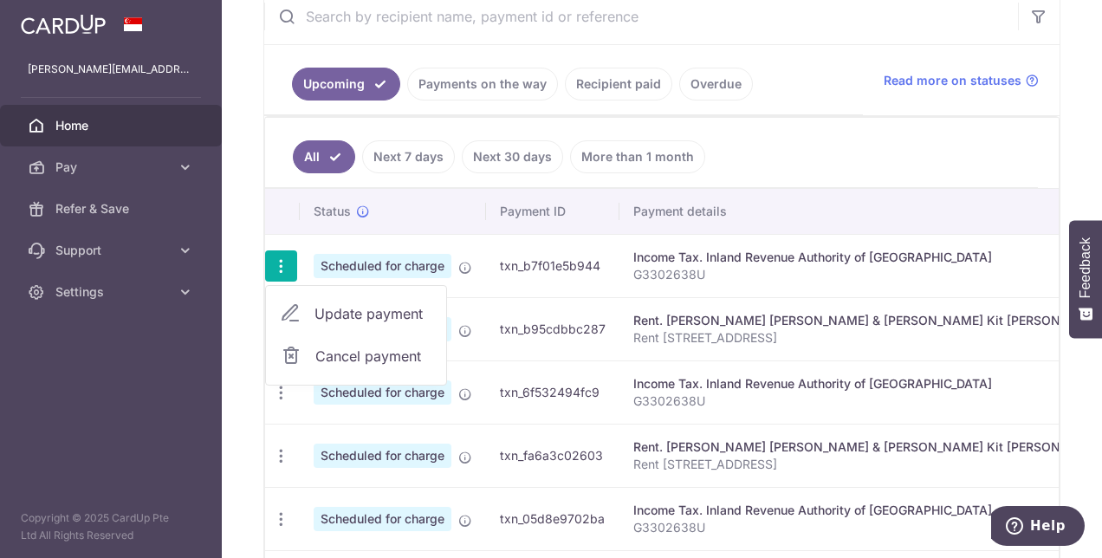
click at [371, 305] on span "Update payment" at bounding box center [374, 313] width 118 height 21
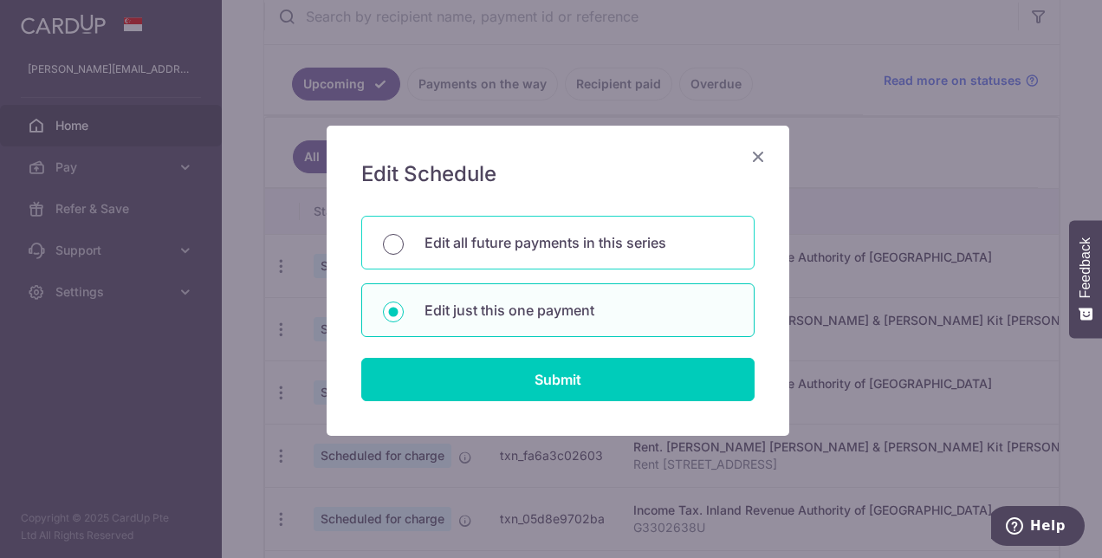
click at [386, 243] on input "Edit all future payments in this series" at bounding box center [393, 244] width 21 height 21
radio input "true"
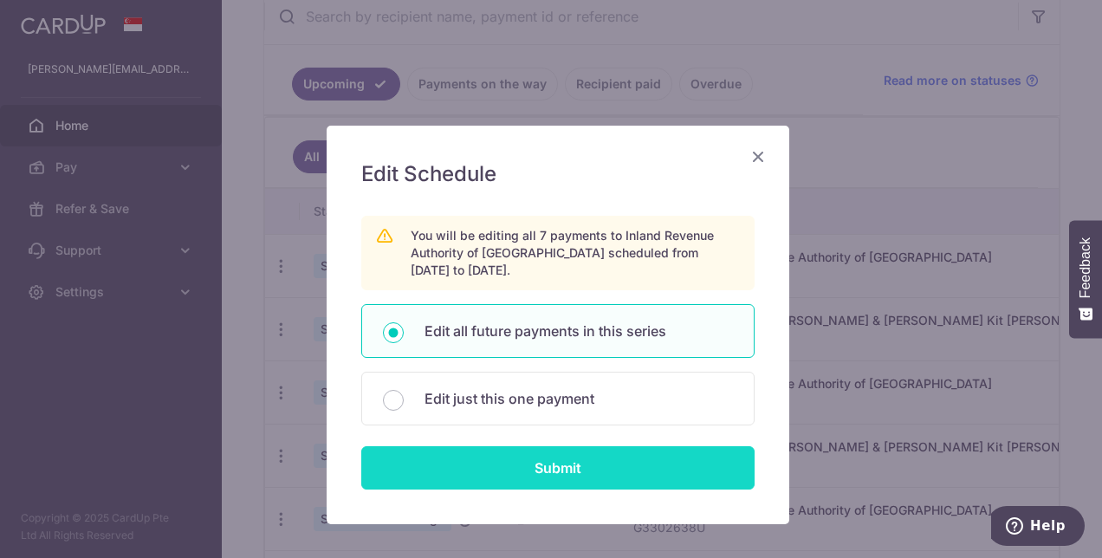
click at [562, 460] on input "Submit" at bounding box center [557, 467] width 393 height 43
radio input "true"
type input "8,533.19"
type input "G3302638U"
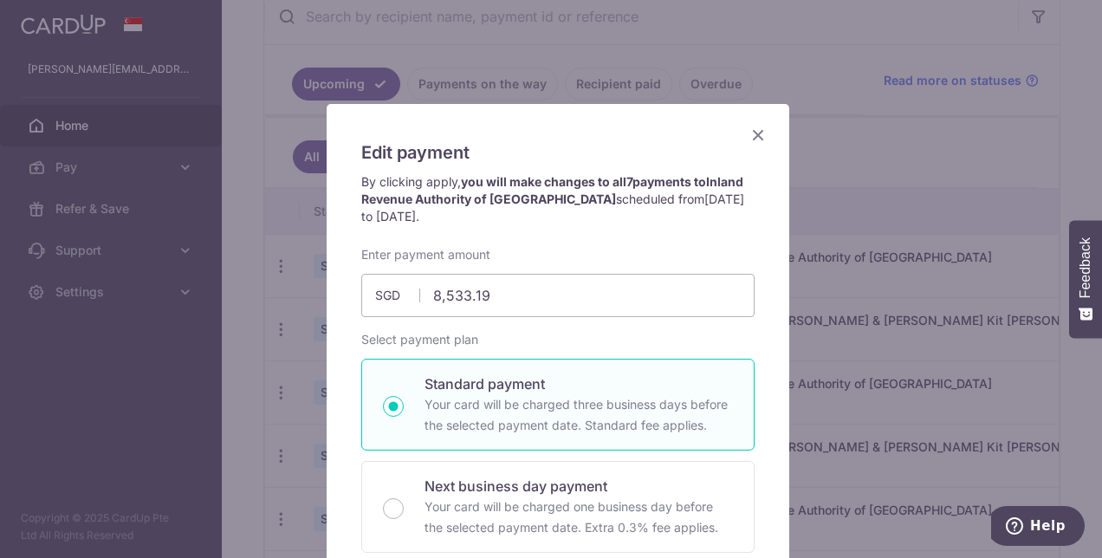
scroll to position [0, 0]
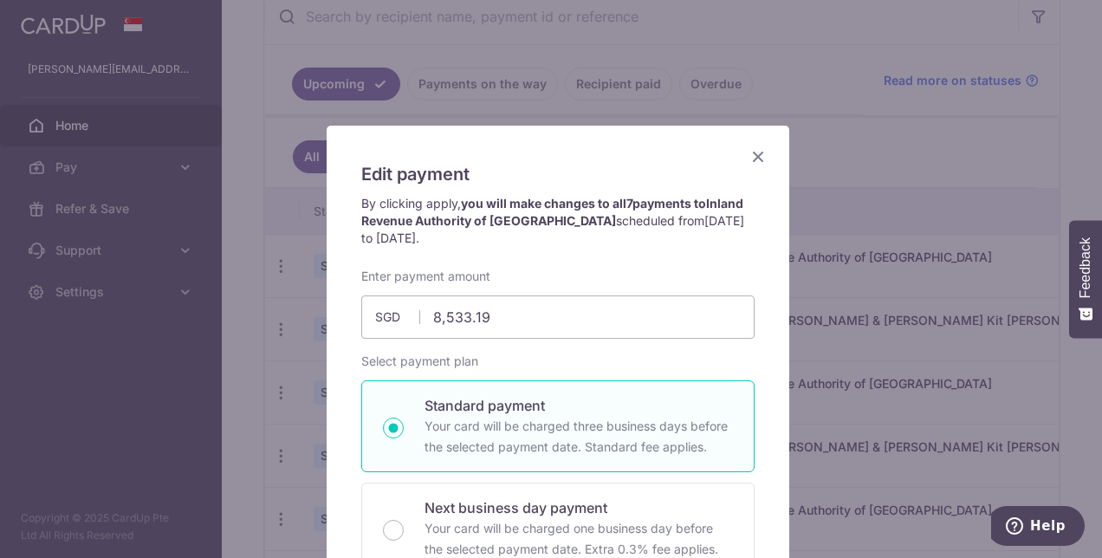
click at [757, 158] on icon "Close" at bounding box center [758, 157] width 21 height 22
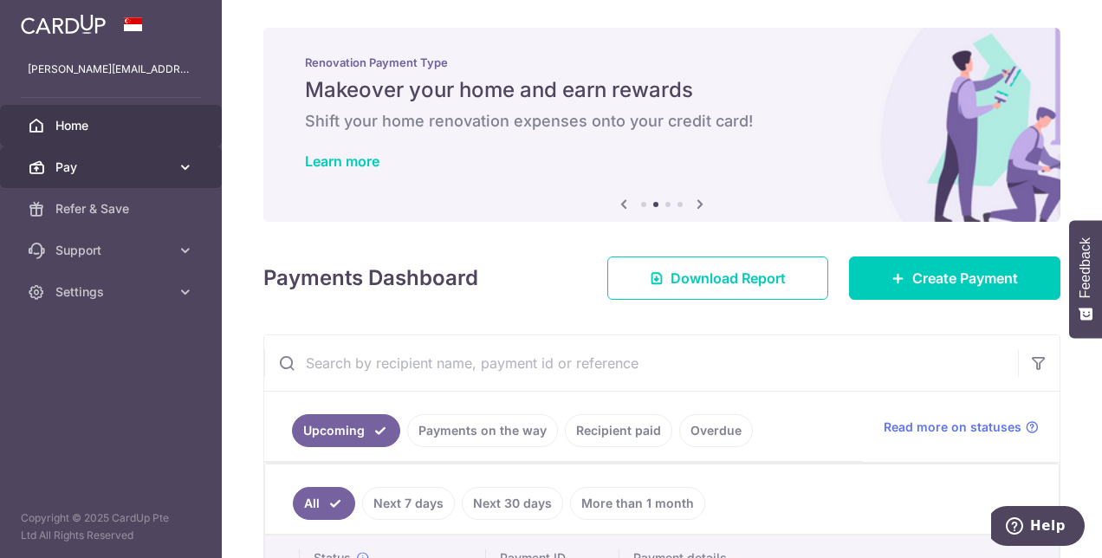
click at [187, 166] on icon at bounding box center [185, 167] width 17 height 17
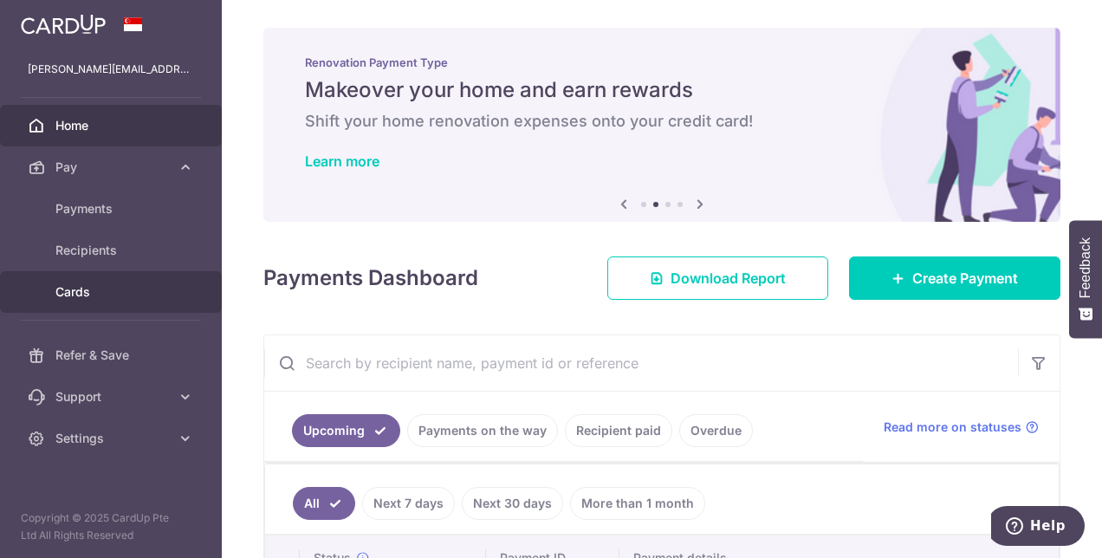
click at [92, 285] on span "Cards" at bounding box center [112, 291] width 114 height 17
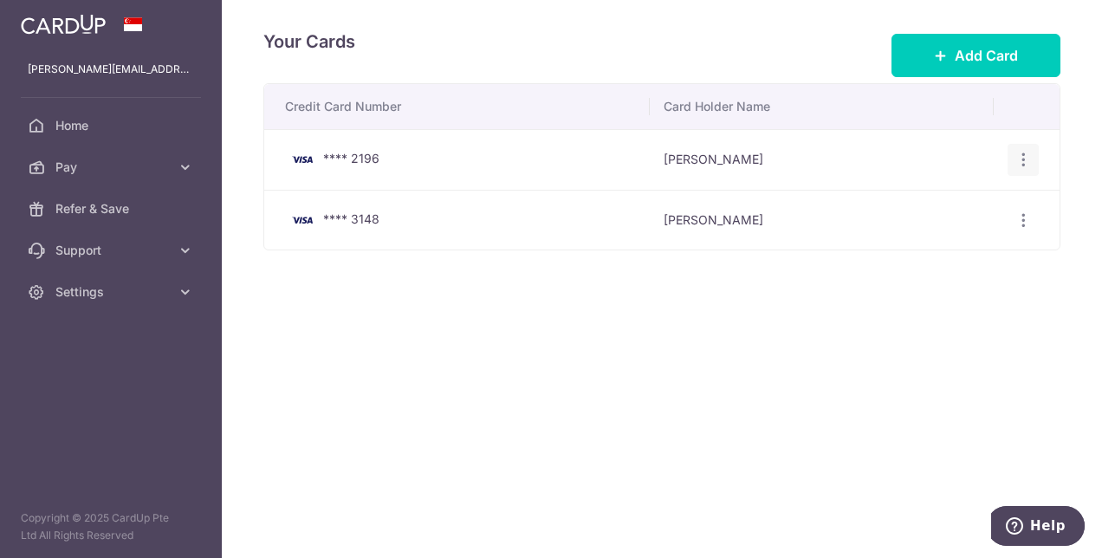
click at [1023, 155] on icon "button" at bounding box center [1024, 160] width 18 height 18
click at [929, 250] on span "Delete" at bounding box center [965, 249] width 118 height 21
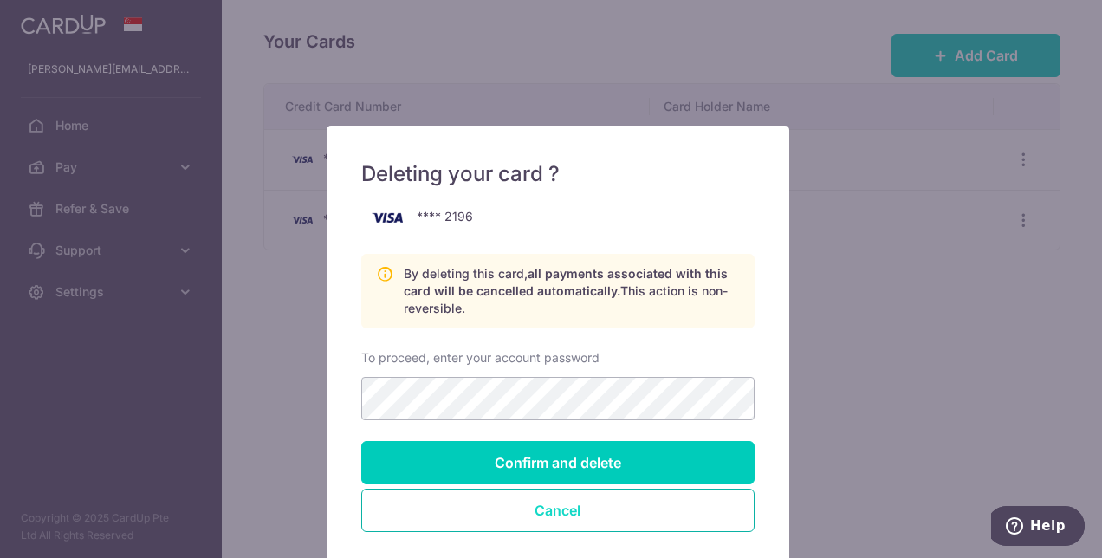
click at [600, 508] on button "Cancel" at bounding box center [557, 510] width 393 height 43
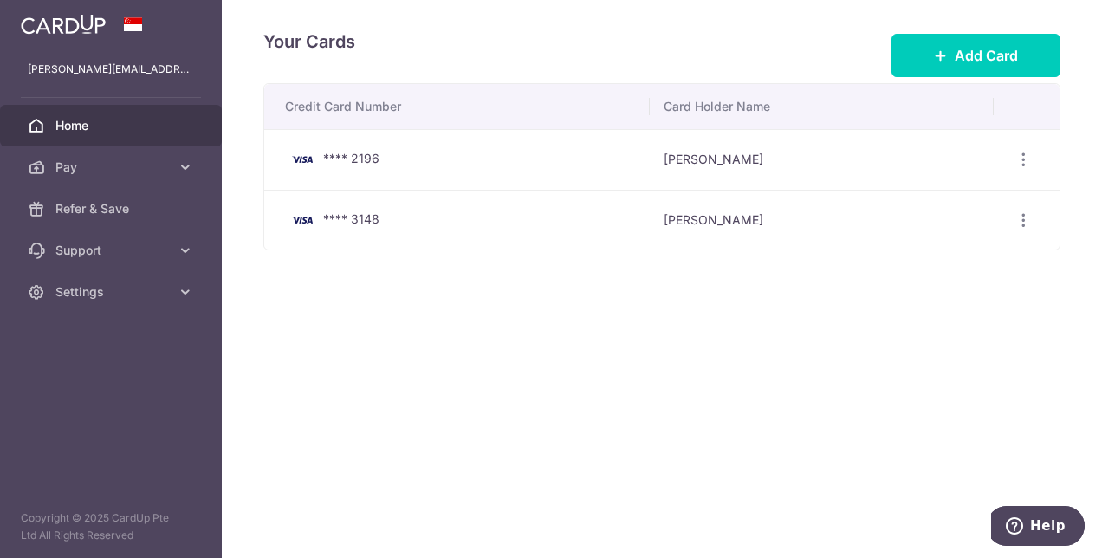
click at [75, 122] on span "Home" at bounding box center [112, 125] width 114 height 17
